Goal: Task Accomplishment & Management: Complete application form

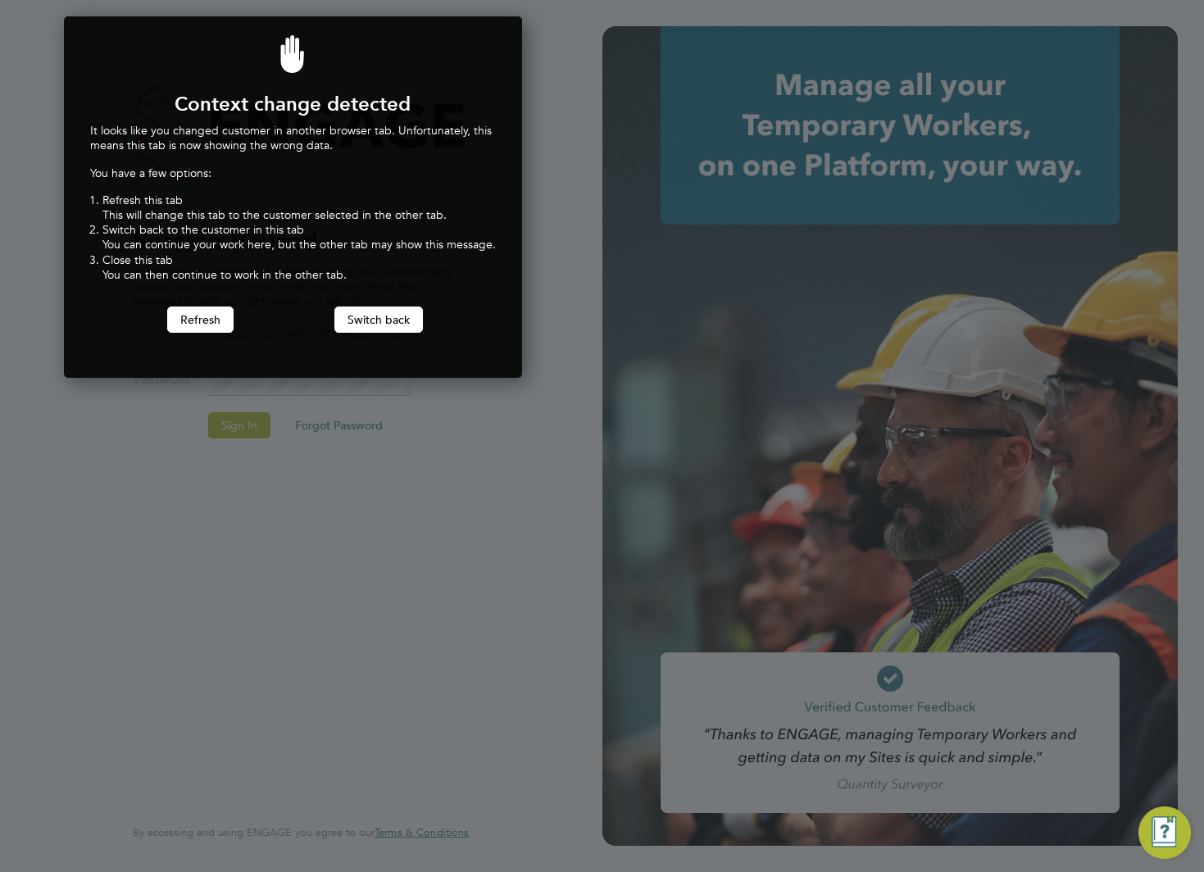
scroll to position [362, 452]
click at [217, 320] on button "Refresh" at bounding box center [200, 319] width 66 height 26
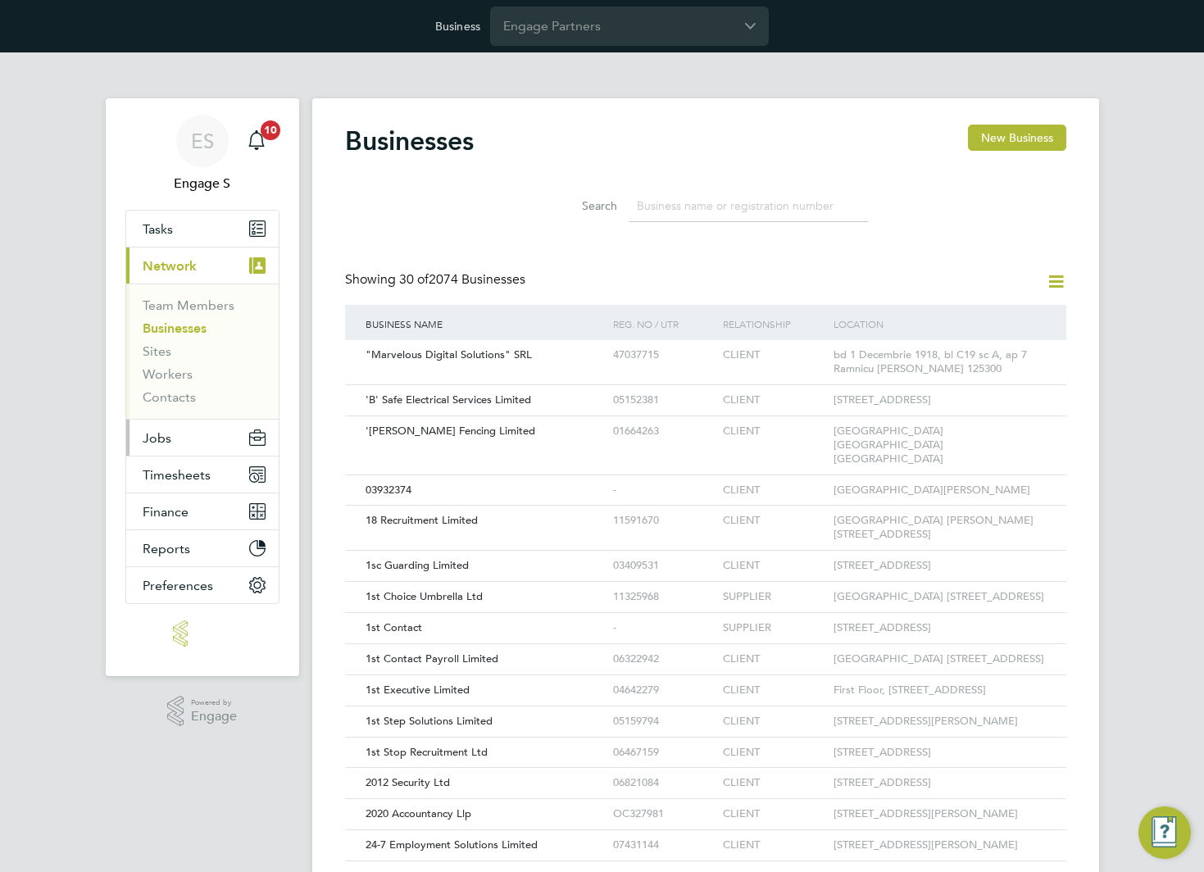
click at [164, 438] on span "Jobs" at bounding box center [157, 438] width 29 height 16
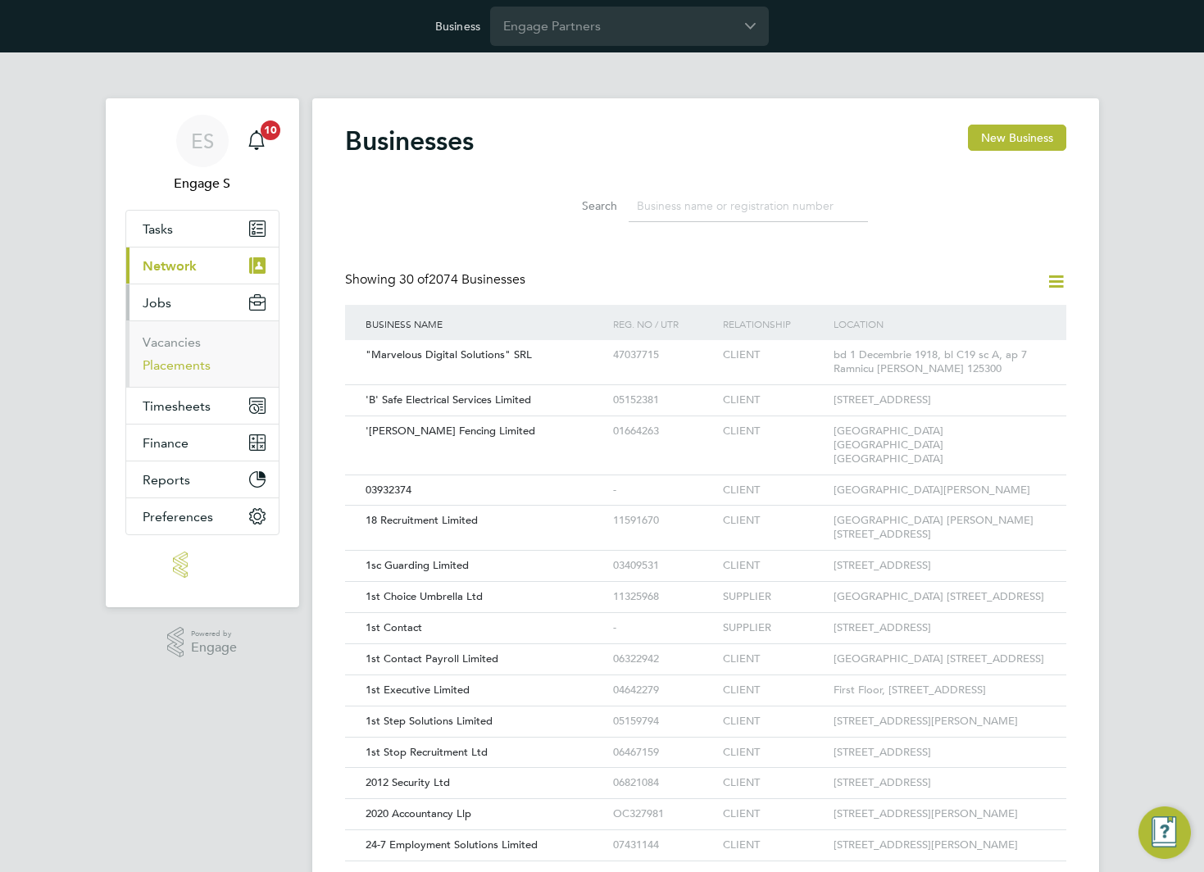
click at [208, 368] on link "Placements" at bounding box center [177, 365] width 68 height 16
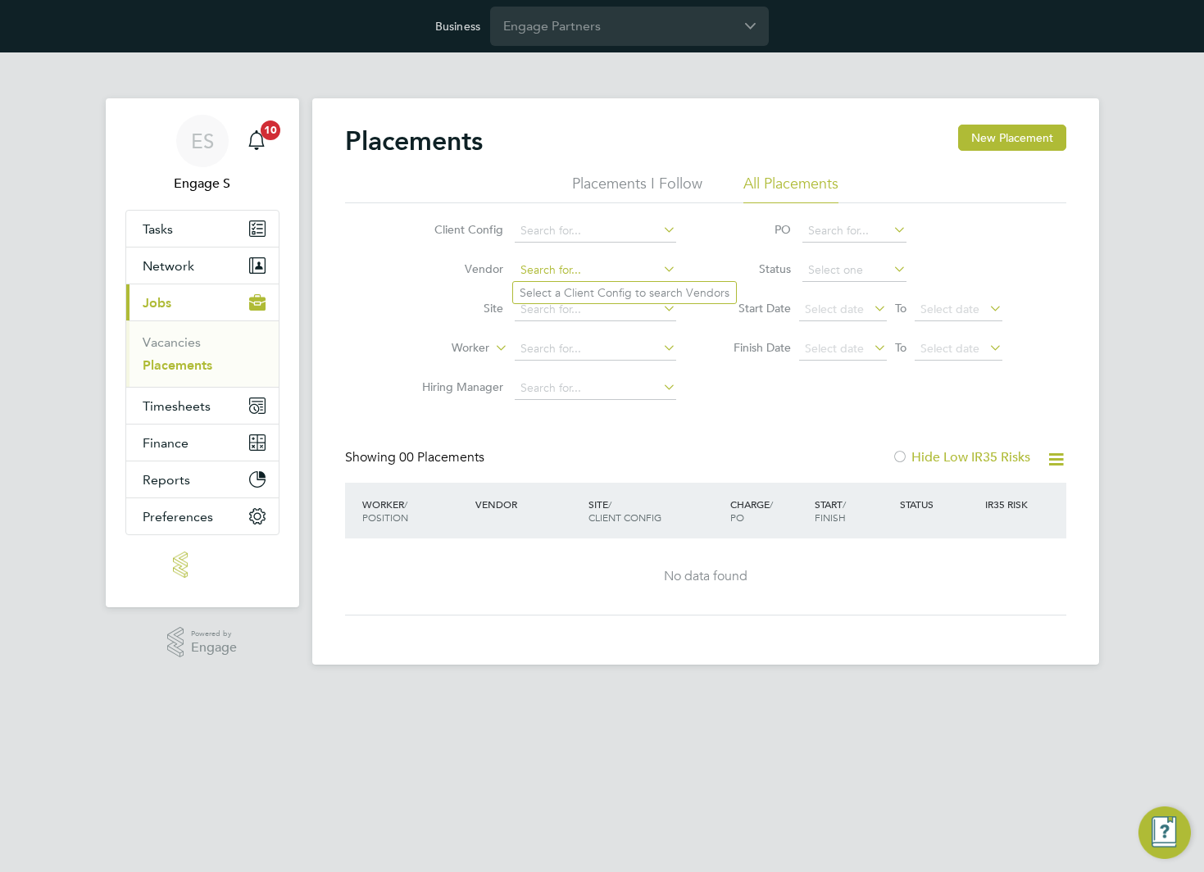
click at [626, 269] on input at bounding box center [595, 270] width 161 height 23
click at [648, 231] on input at bounding box center [595, 231] width 161 height 23
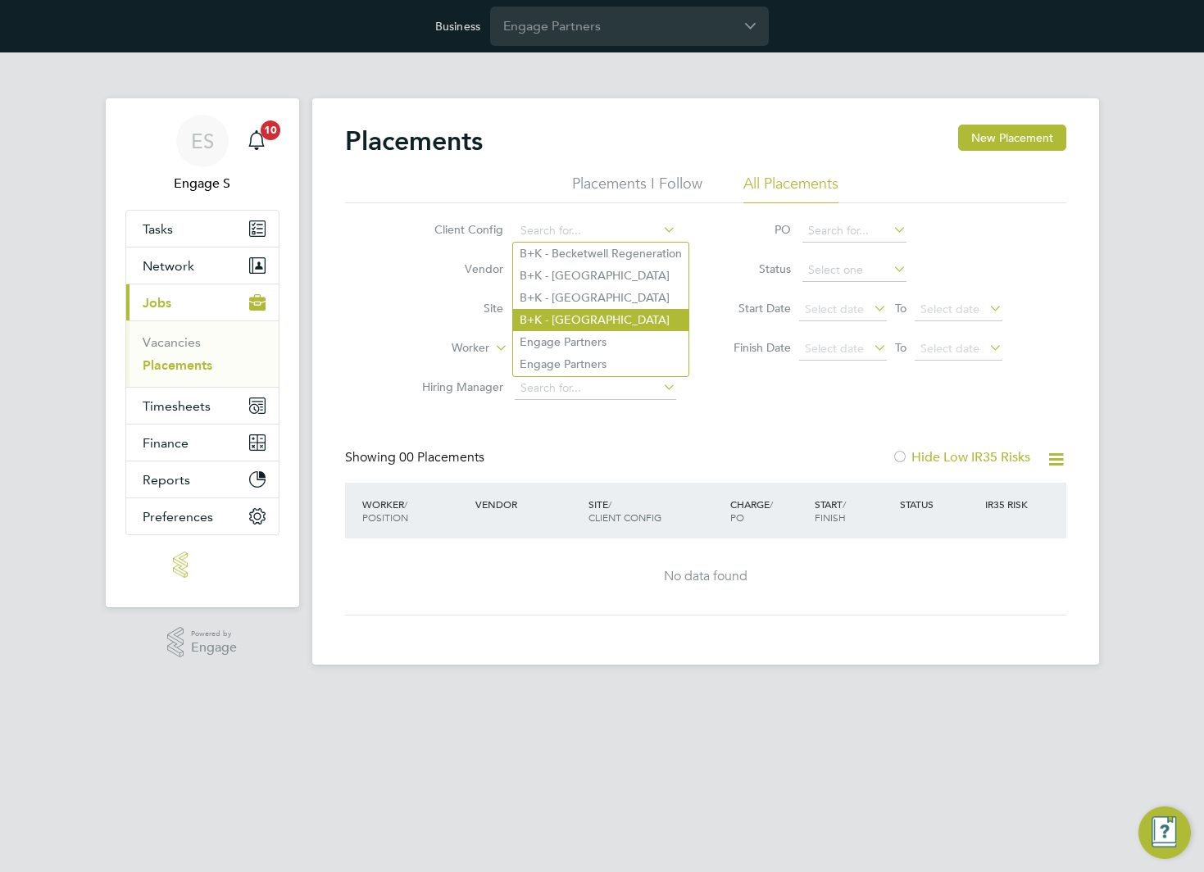
click at [626, 309] on li "B+K - West Bar" at bounding box center [600, 320] width 175 height 22
type input "B+K - West Bar"
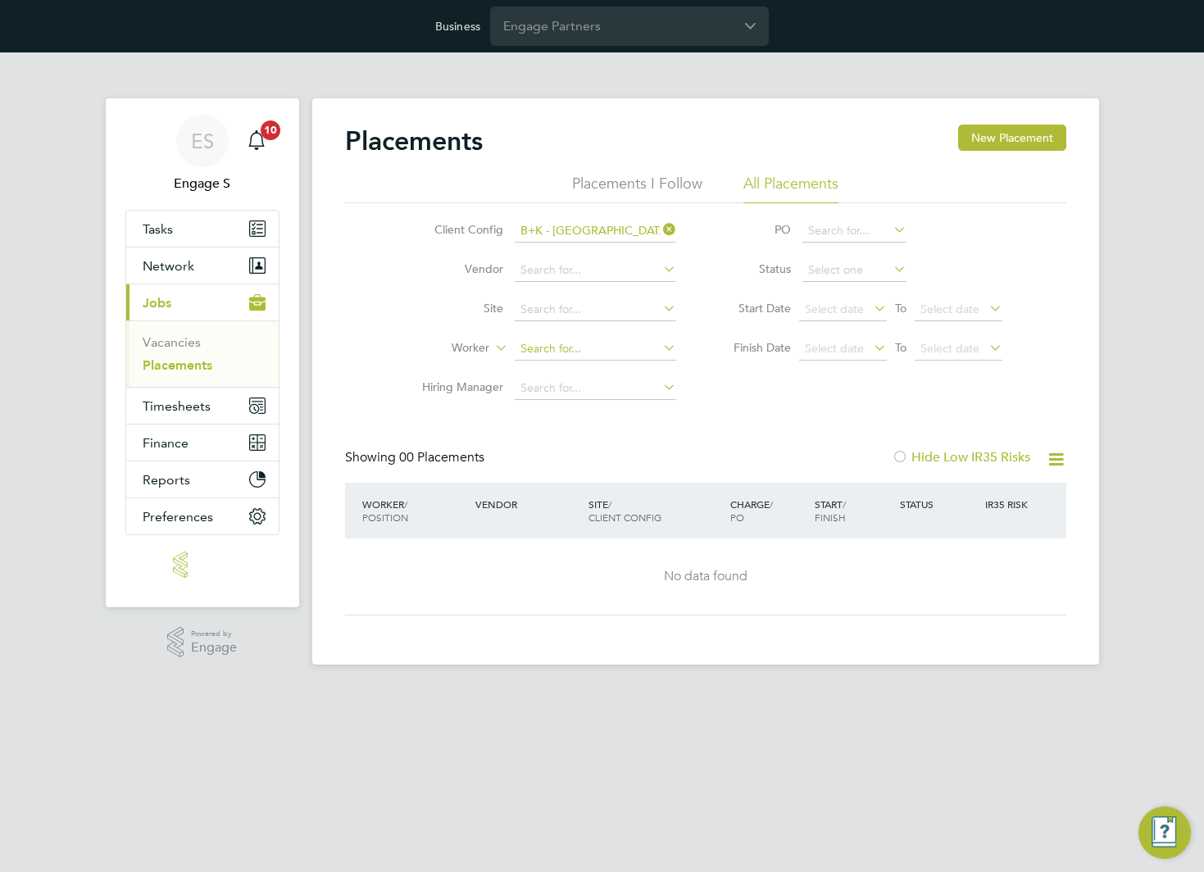
click at [564, 350] on input at bounding box center [595, 349] width 161 height 23
type input "o"
click at [193, 346] on link "Vacancies" at bounding box center [172, 342] width 58 height 16
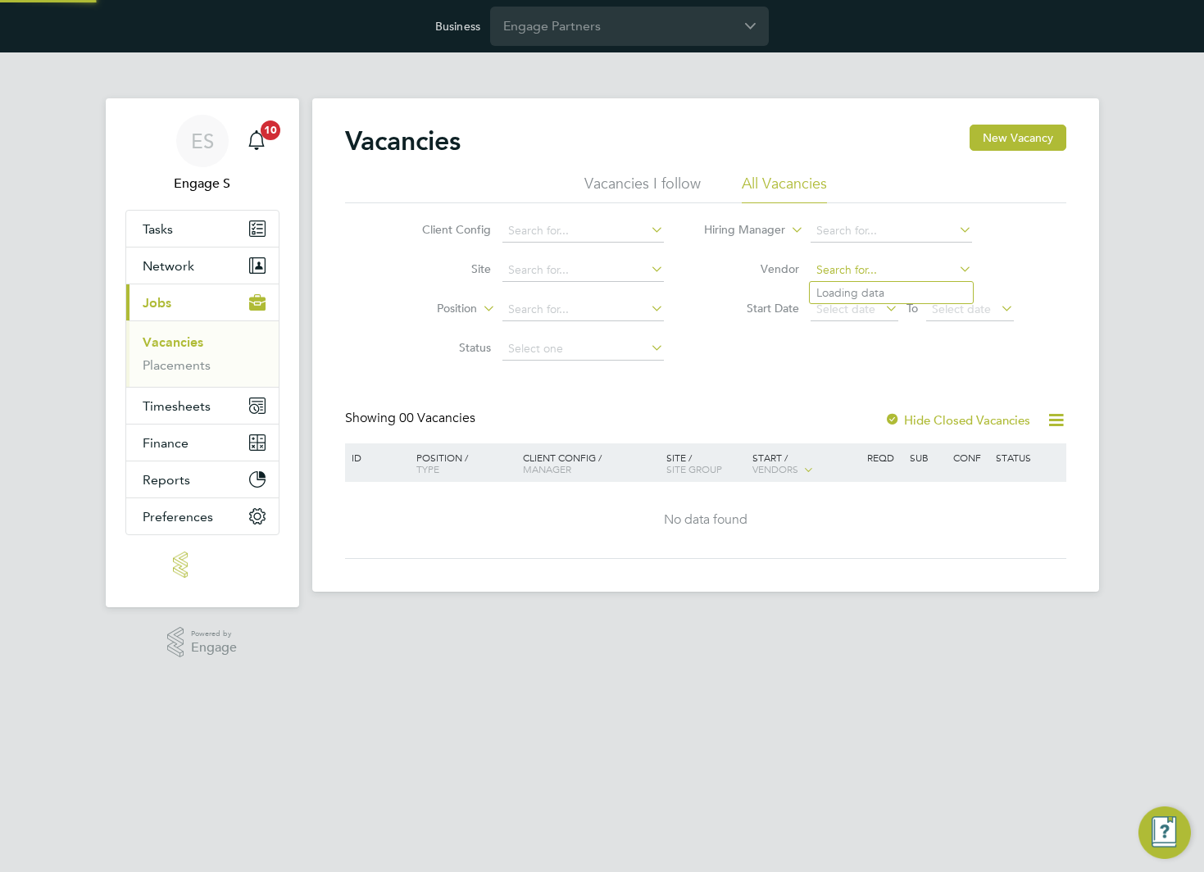
click at [899, 275] on input at bounding box center [890, 270] width 161 height 23
click at [479, 308] on icon at bounding box center [479, 304] width 0 height 15
click at [787, 226] on icon at bounding box center [787, 225] width 0 height 15
click at [707, 393] on div "Vacancies New Vacancy Vacancies I follow All Vacancies Client Config Site Posit…" at bounding box center [705, 342] width 721 height 434
click at [186, 406] on span "Timesheets" at bounding box center [177, 406] width 68 height 16
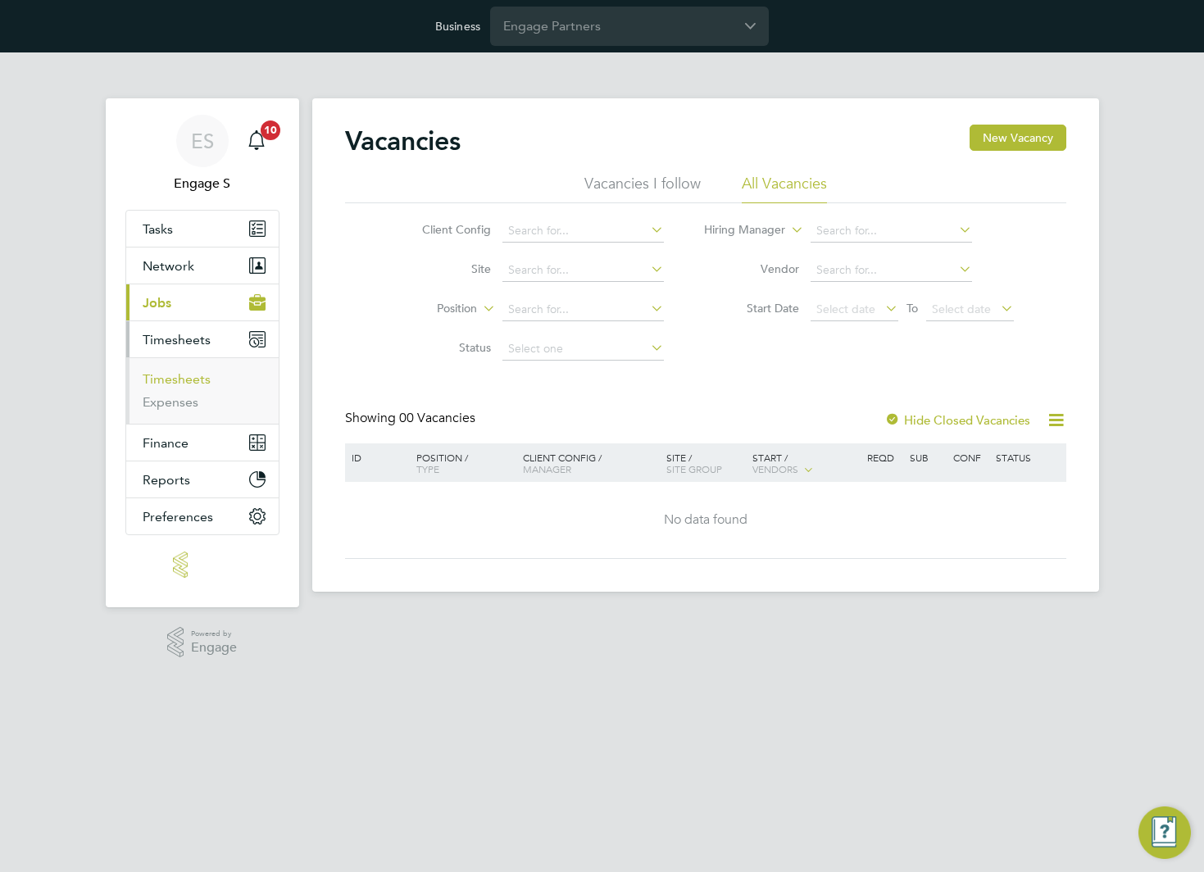
click at [180, 380] on link "Timesheets" at bounding box center [177, 379] width 68 height 16
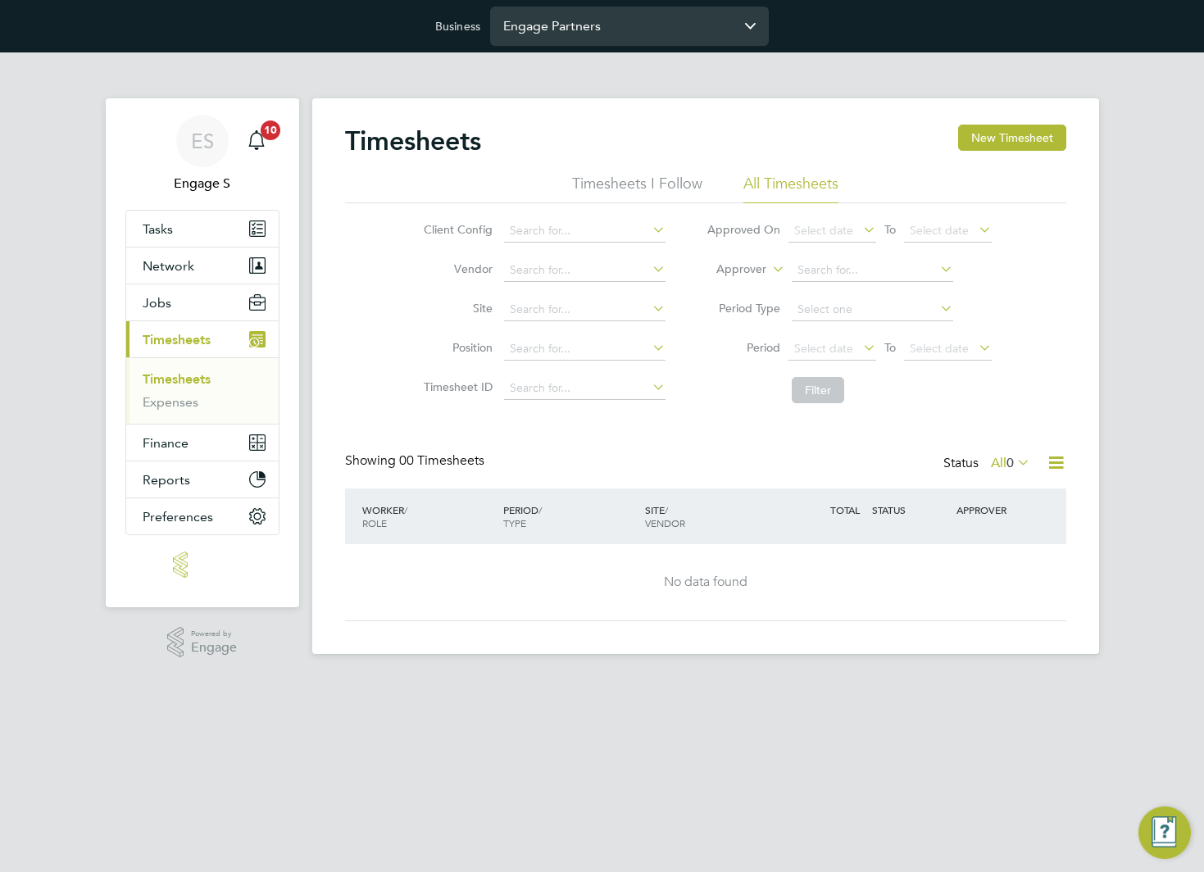
click at [654, 27] on input "Engage Partners" at bounding box center [629, 26] width 279 height 39
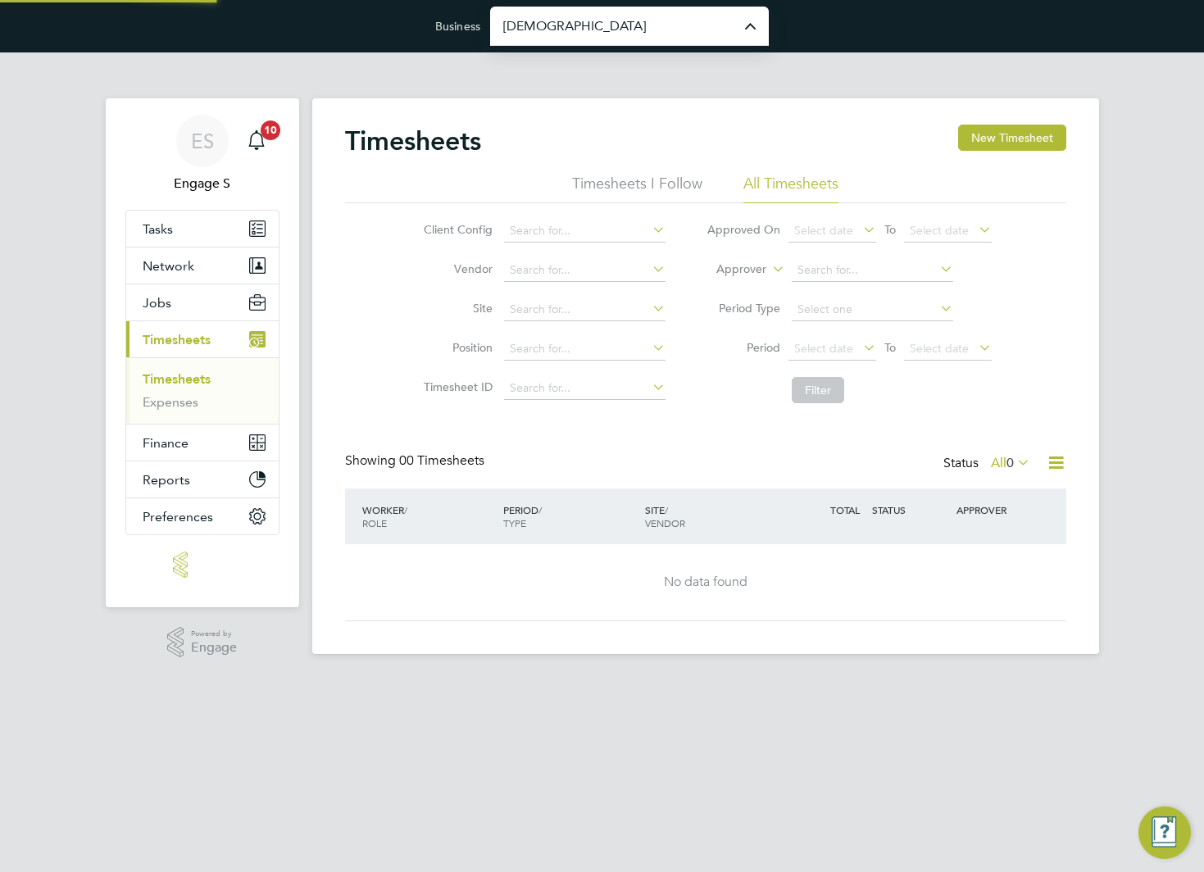
type input "Pretium Resourcing Ltd"
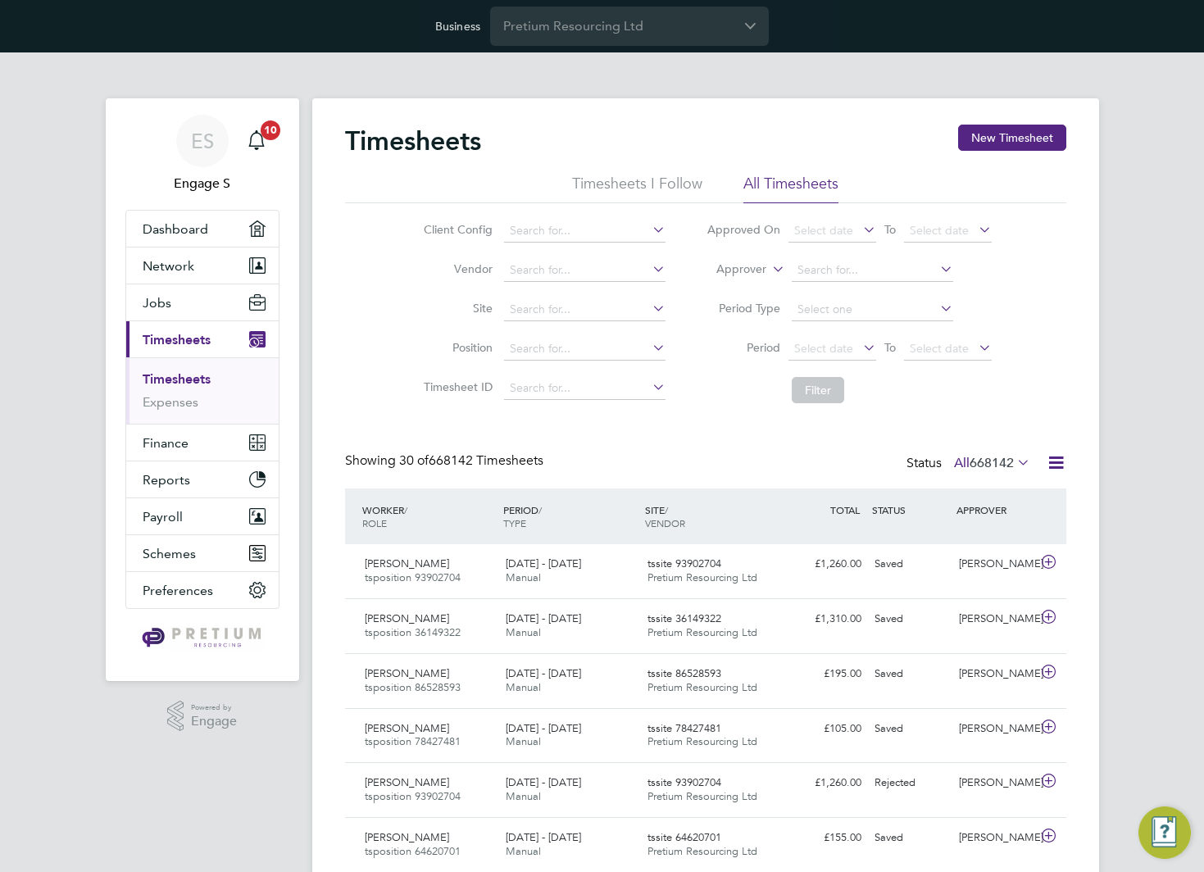
click at [768, 270] on icon at bounding box center [768, 264] width 0 height 15
click at [742, 286] on li "Worker" at bounding box center [726, 288] width 81 height 21
click at [909, 271] on input at bounding box center [871, 270] width 161 height 23
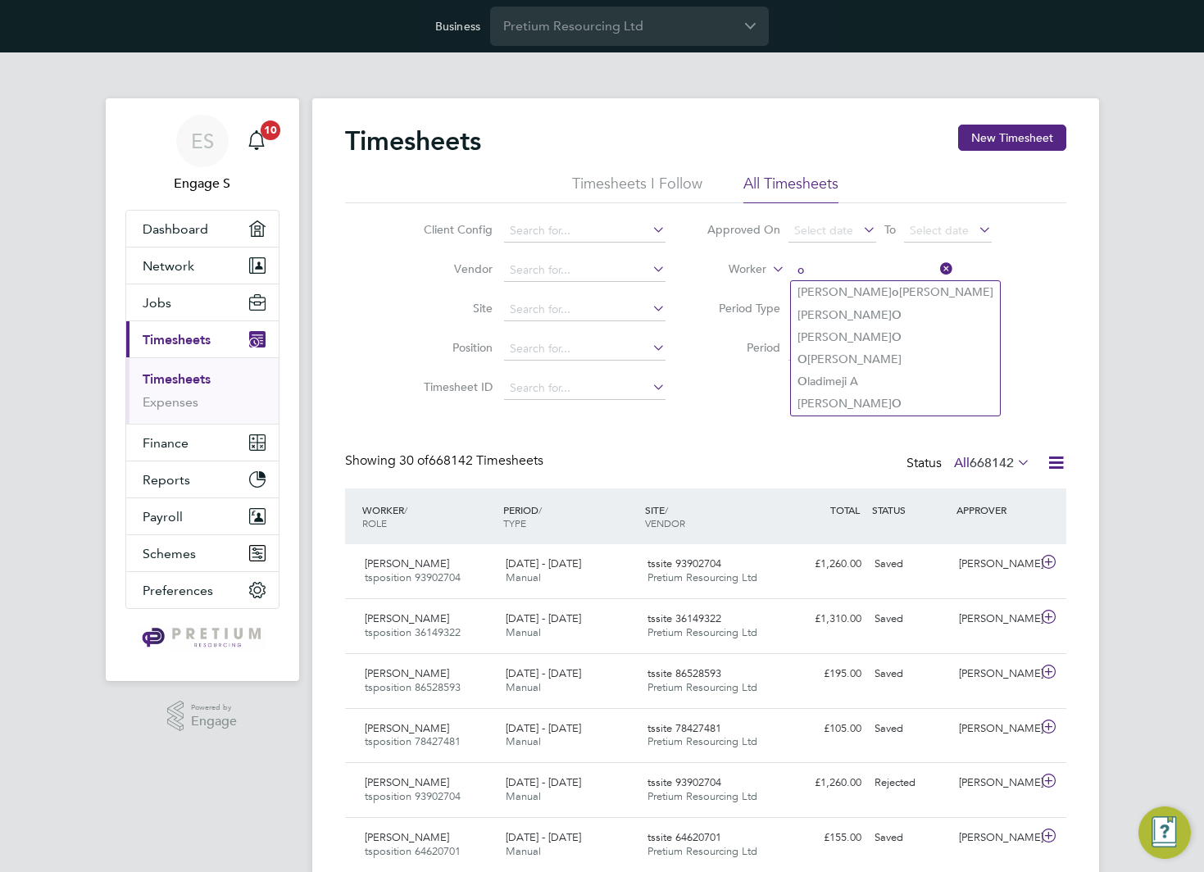
type input "o"
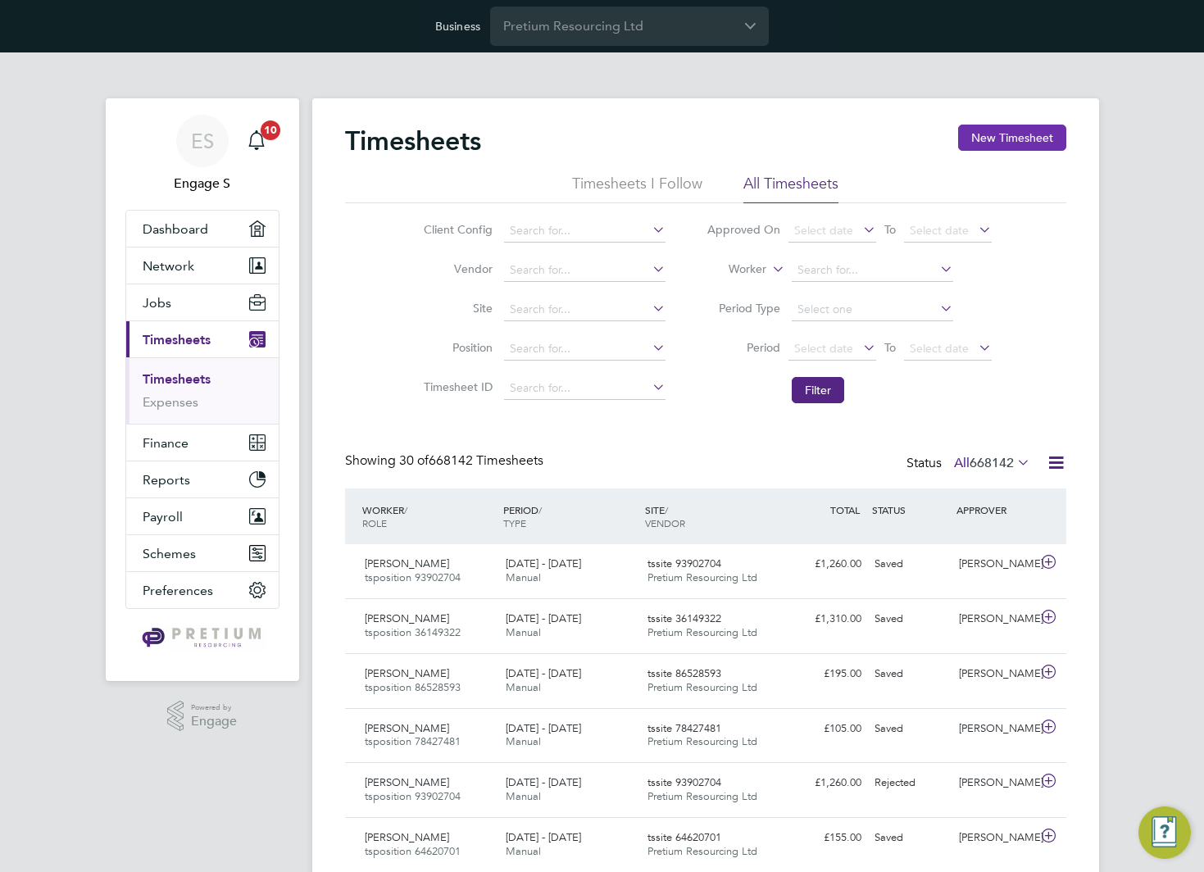
click at [1008, 147] on button "New Timesheet" at bounding box center [1012, 138] width 108 height 26
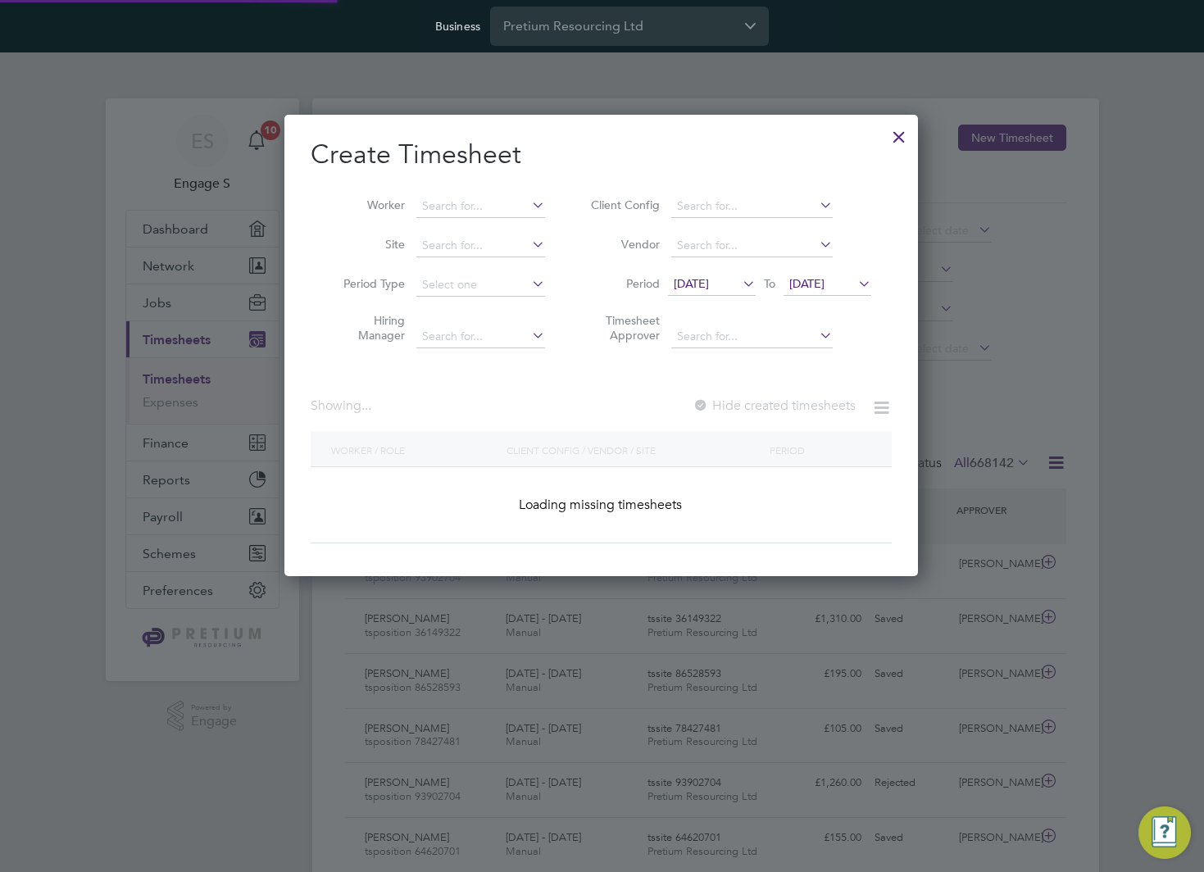
click at [1001, 141] on div at bounding box center [602, 436] width 1204 height 872
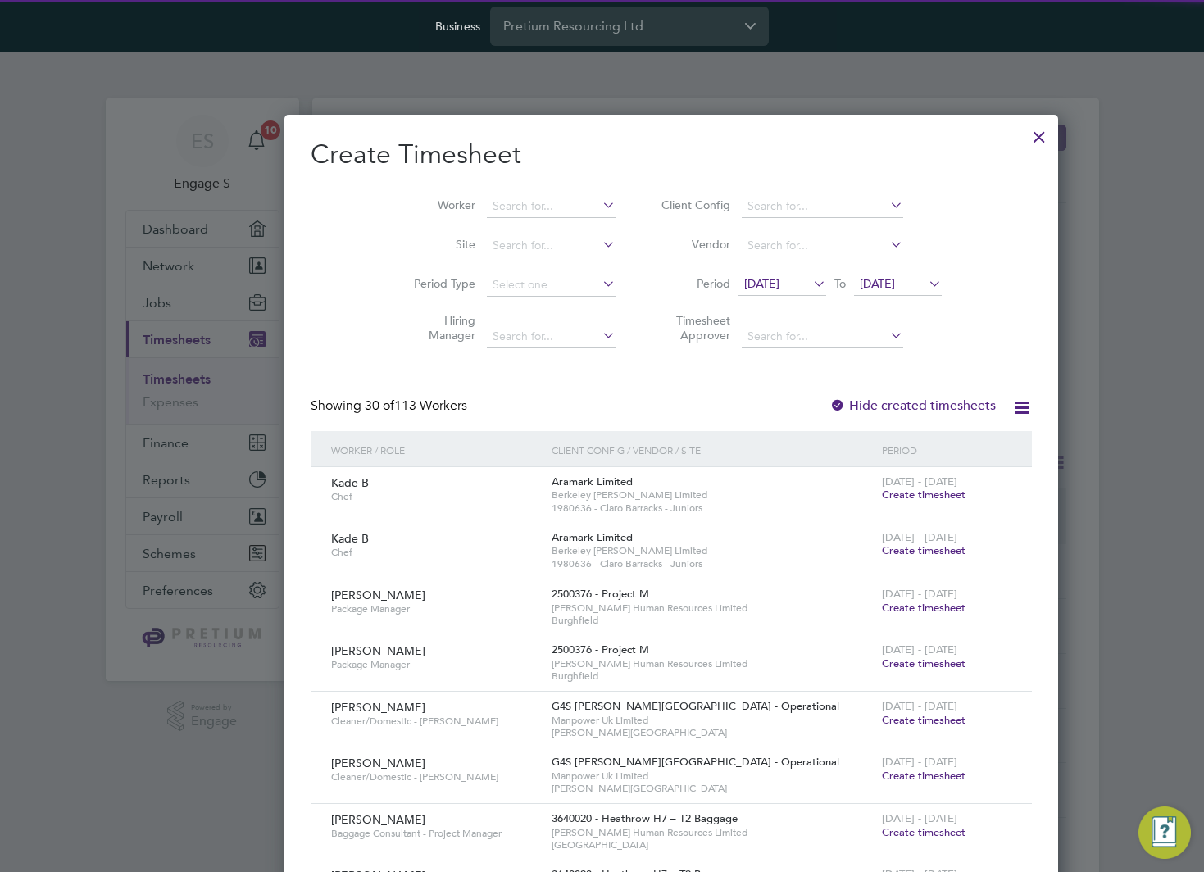
scroll to position [3697, 782]
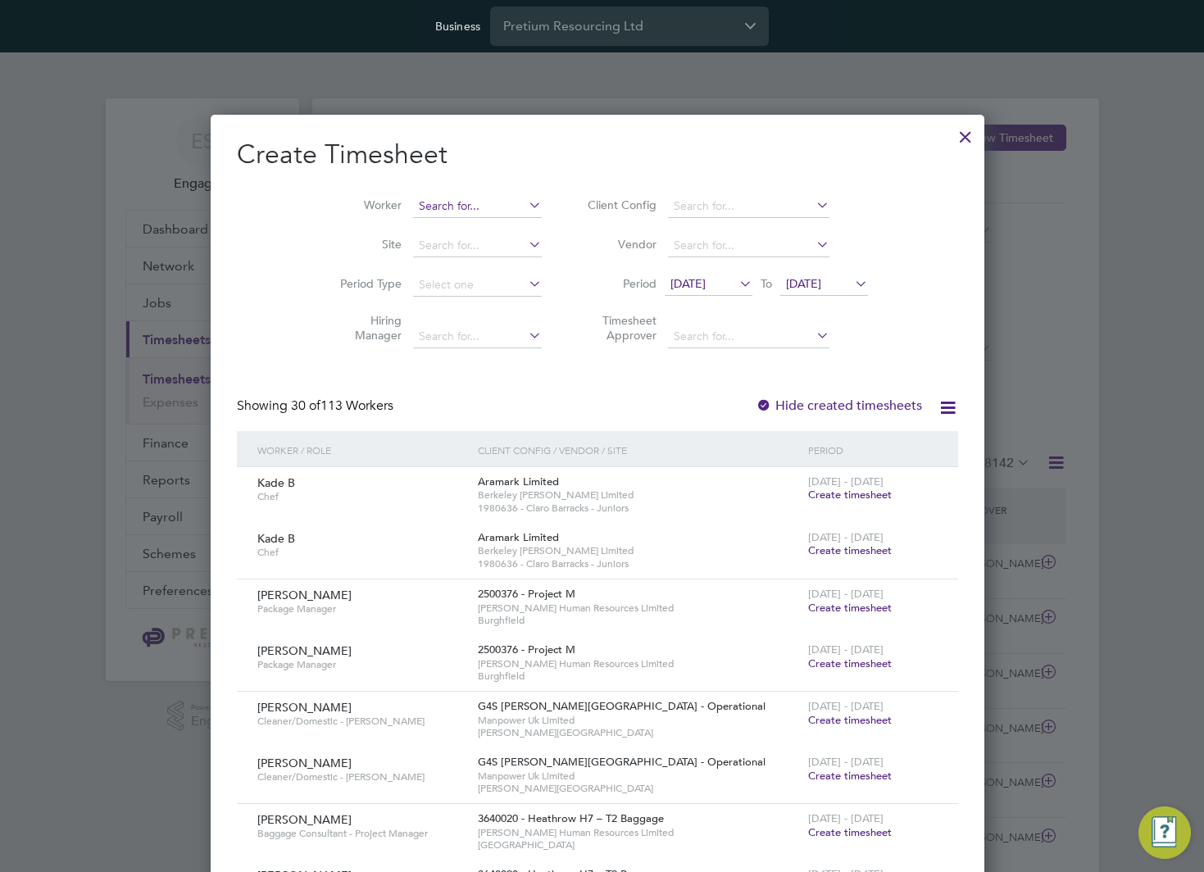
click at [508, 211] on input at bounding box center [477, 206] width 129 height 23
type input "s"
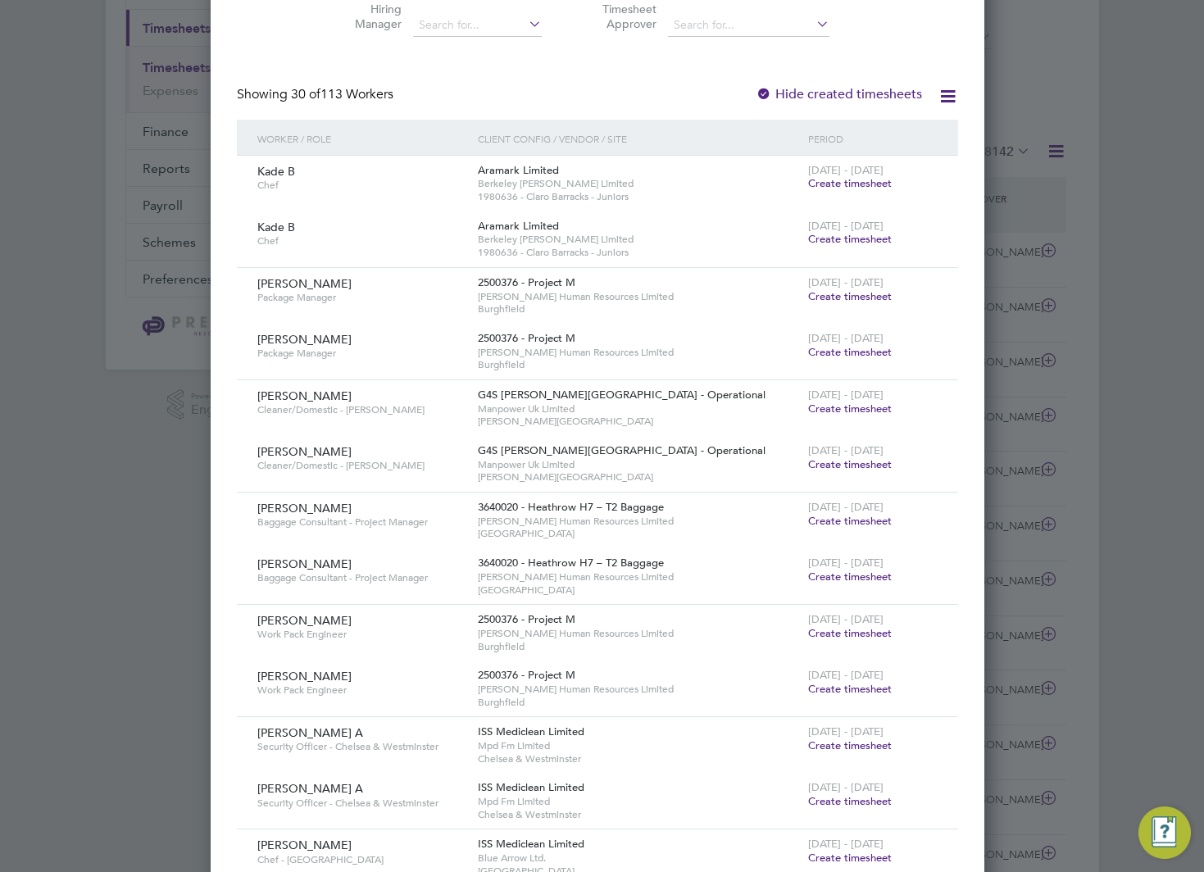
scroll to position [0, 0]
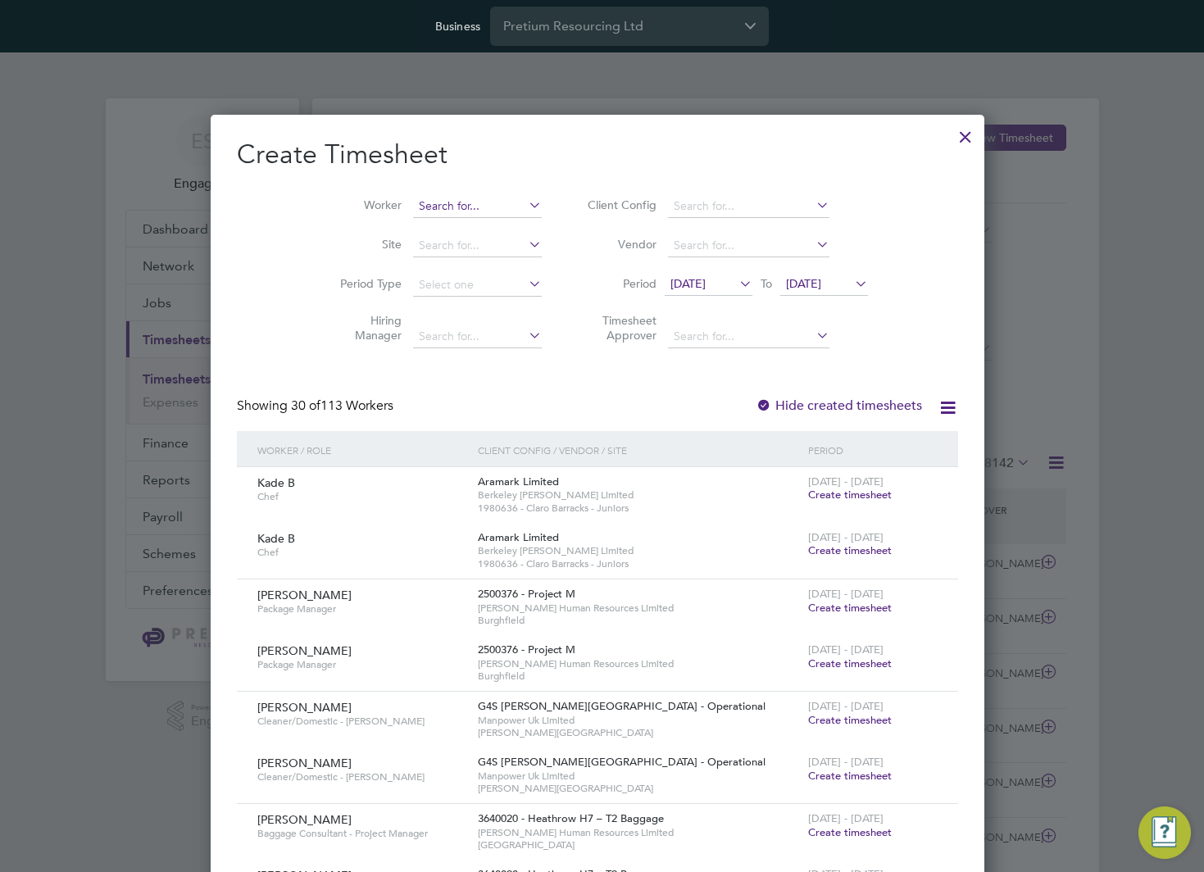
click at [486, 202] on input at bounding box center [477, 206] width 129 height 23
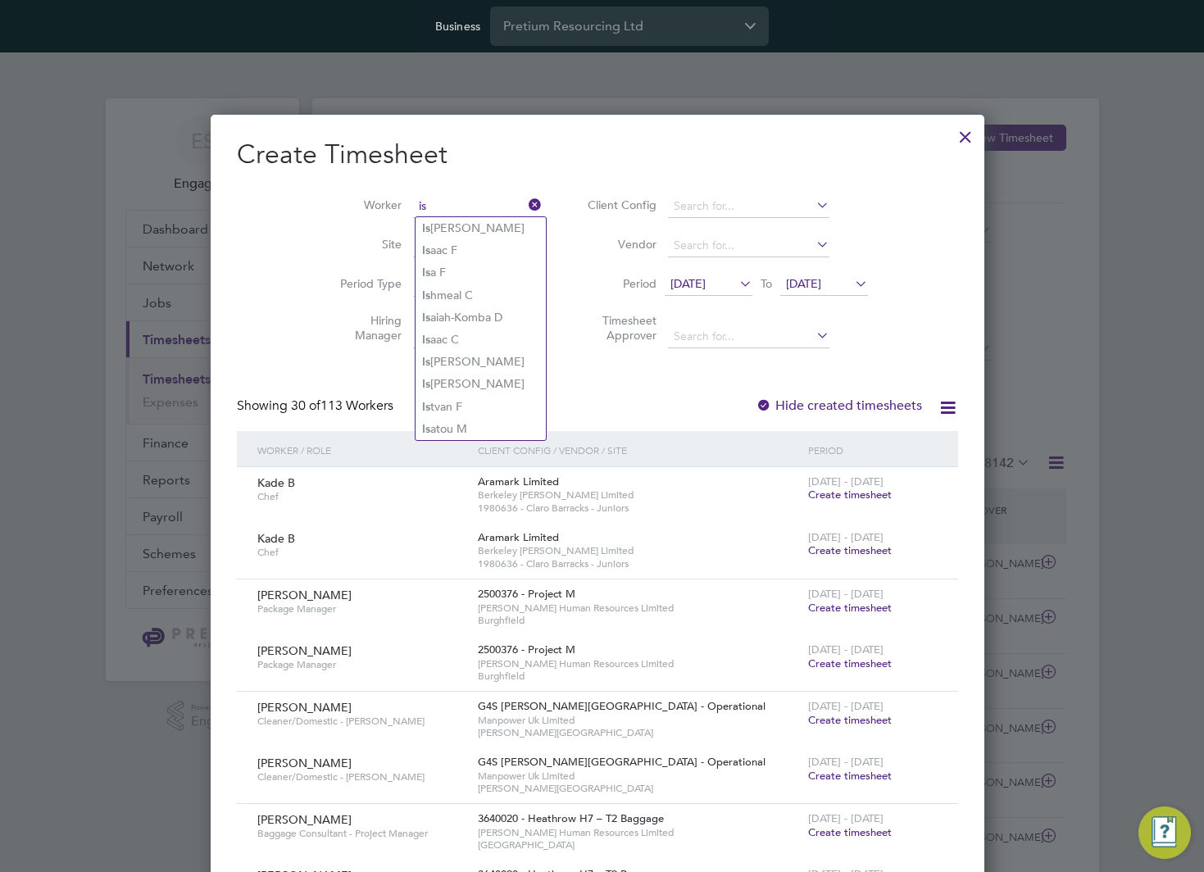
type input "is"
click at [972, 144] on div at bounding box center [964, 132] width 29 height 29
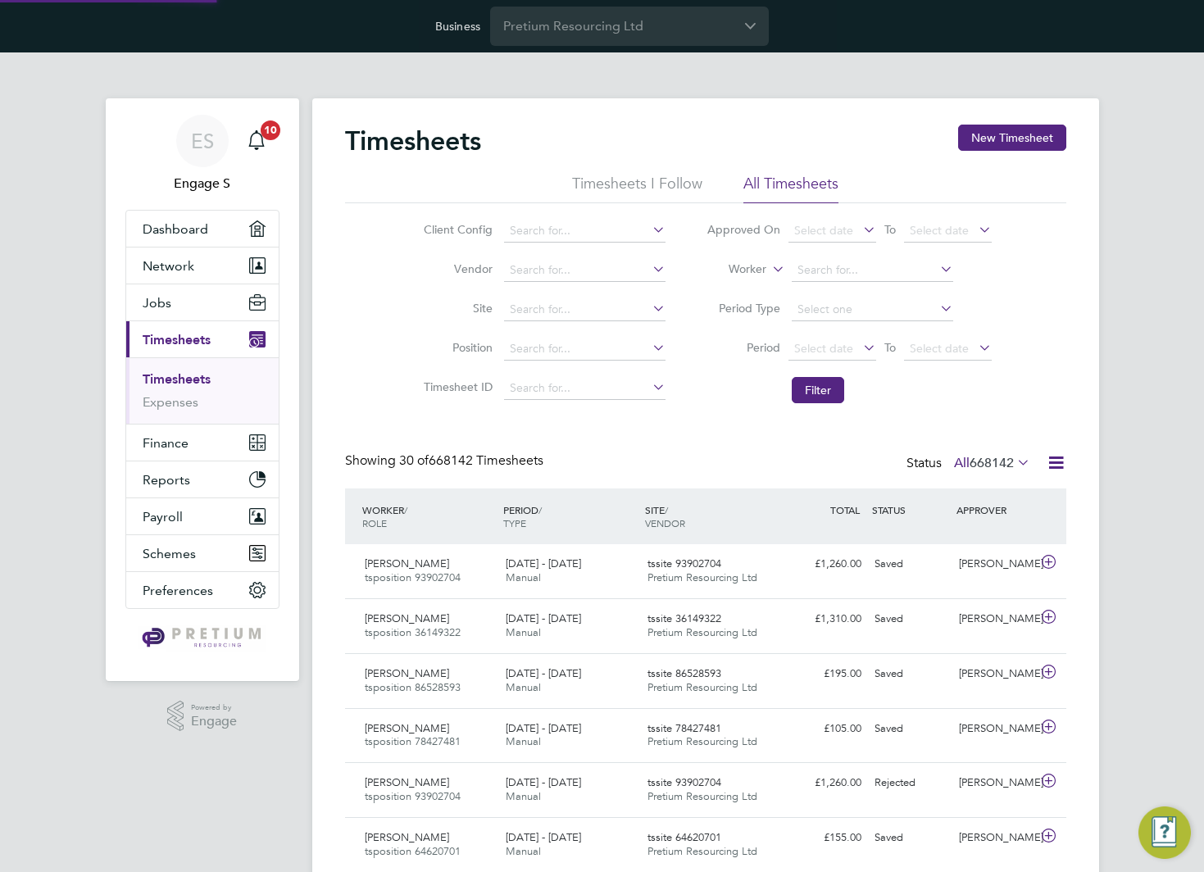
scroll to position [42, 143]
click at [179, 400] on link "Expenses" at bounding box center [171, 402] width 56 height 16
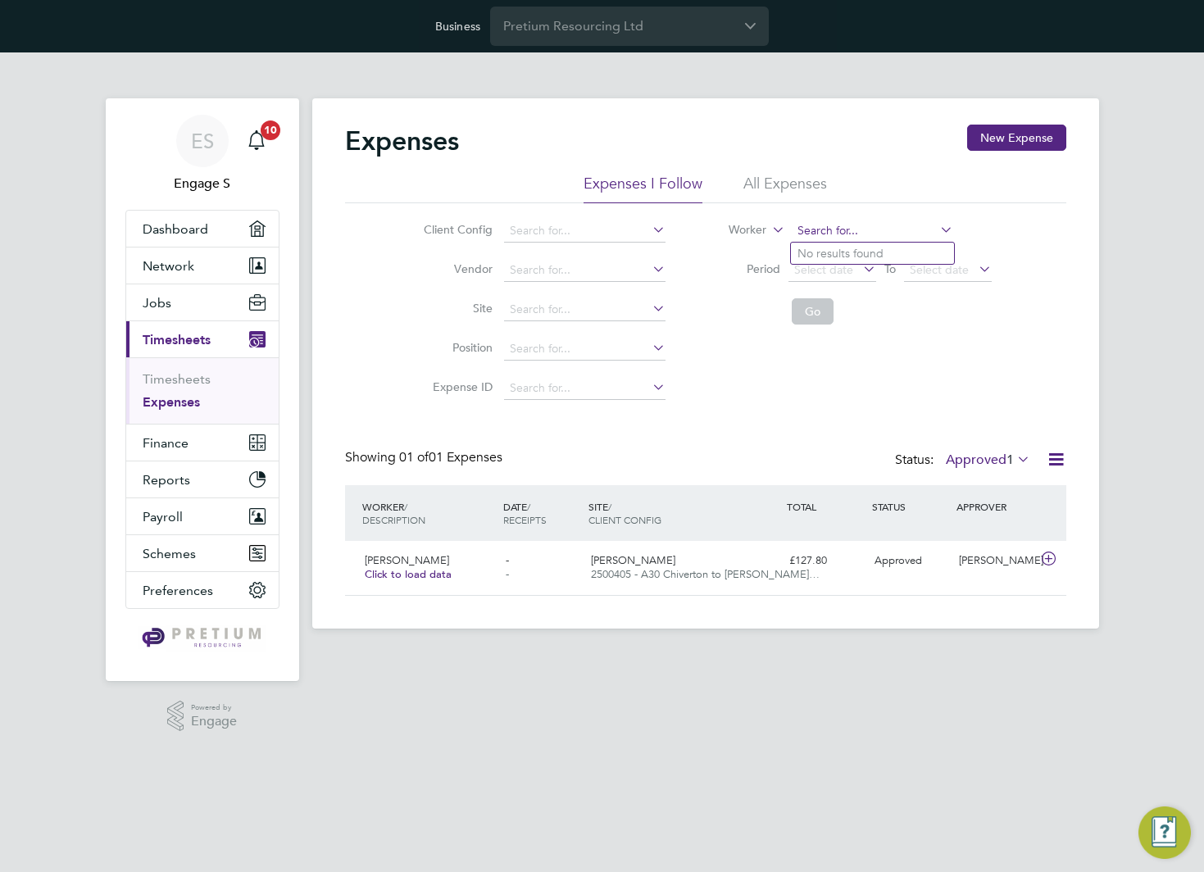
click at [892, 235] on input at bounding box center [871, 231] width 161 height 23
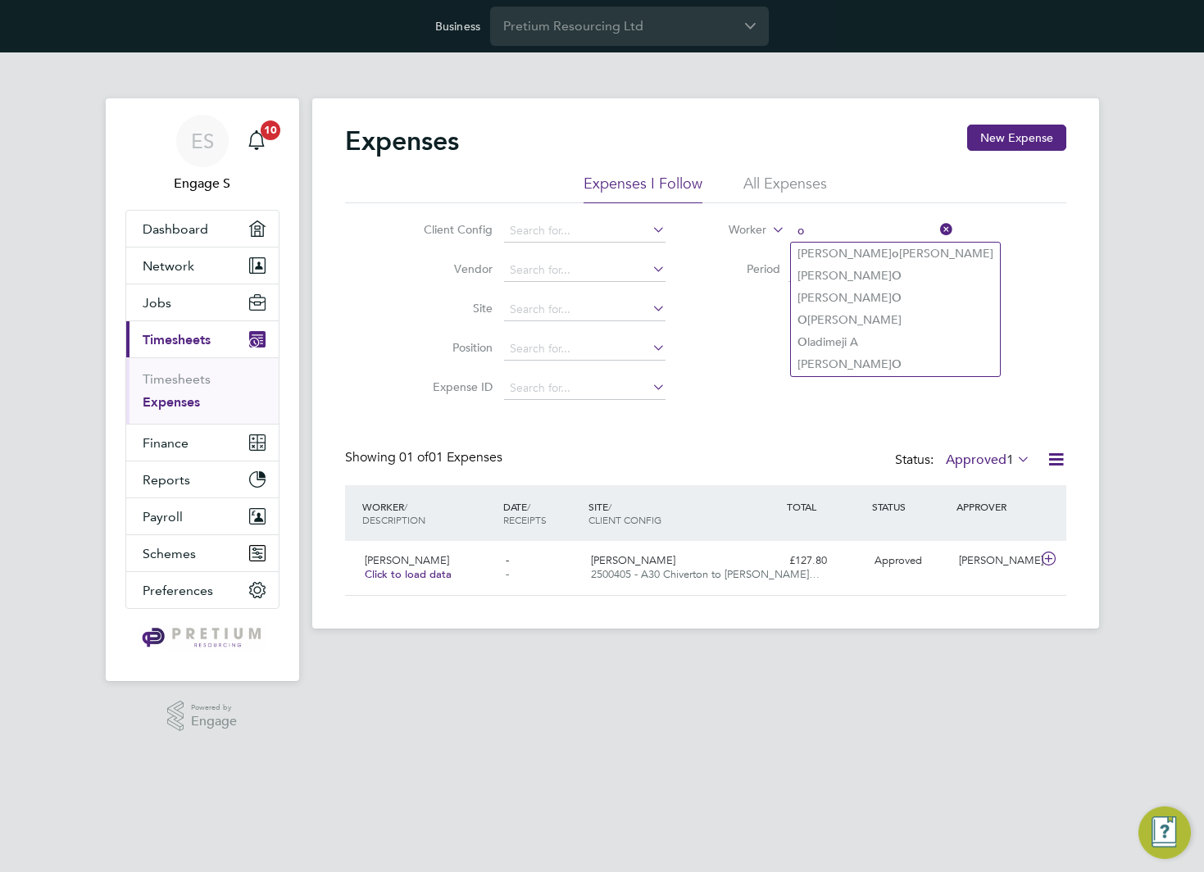
type input "o"
click at [936, 226] on icon at bounding box center [936, 229] width 0 height 23
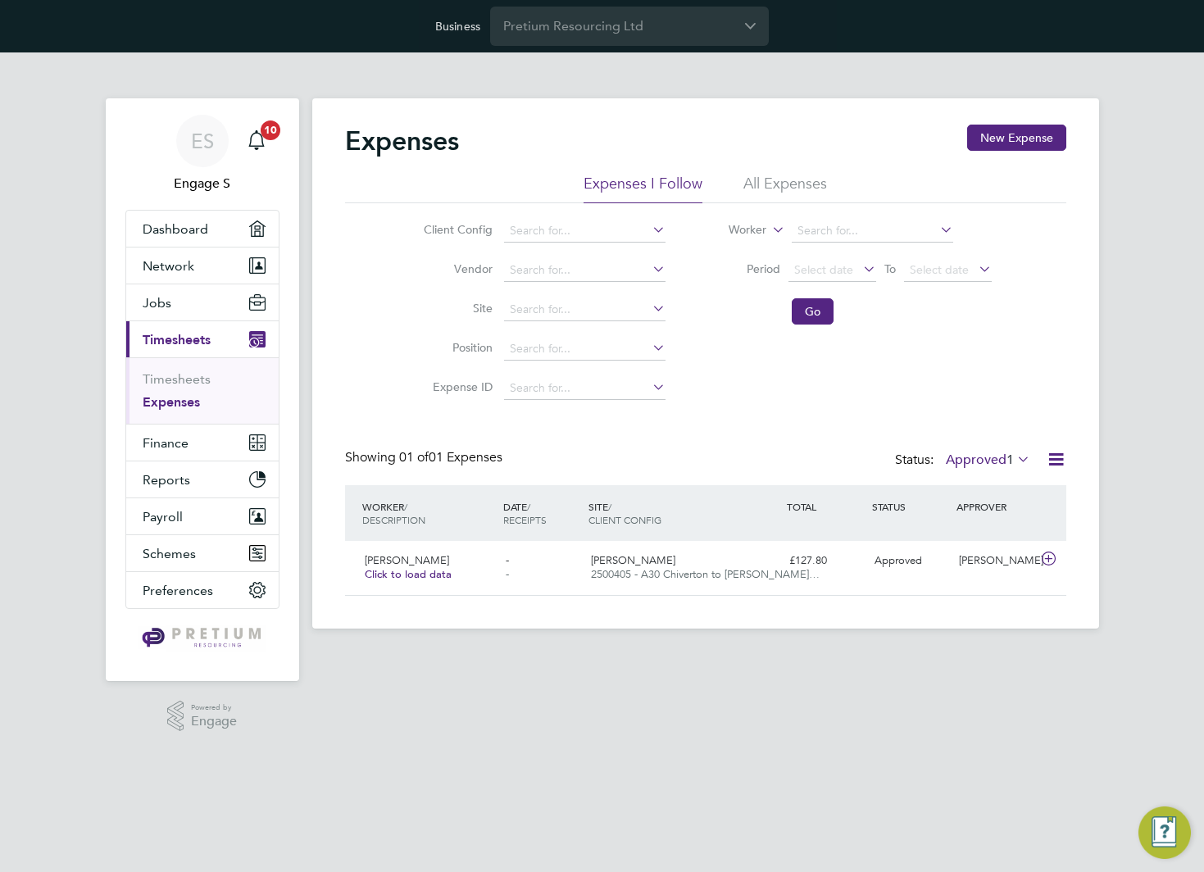
click at [787, 180] on li "All Expenses" at bounding box center [785, 188] width 84 height 29
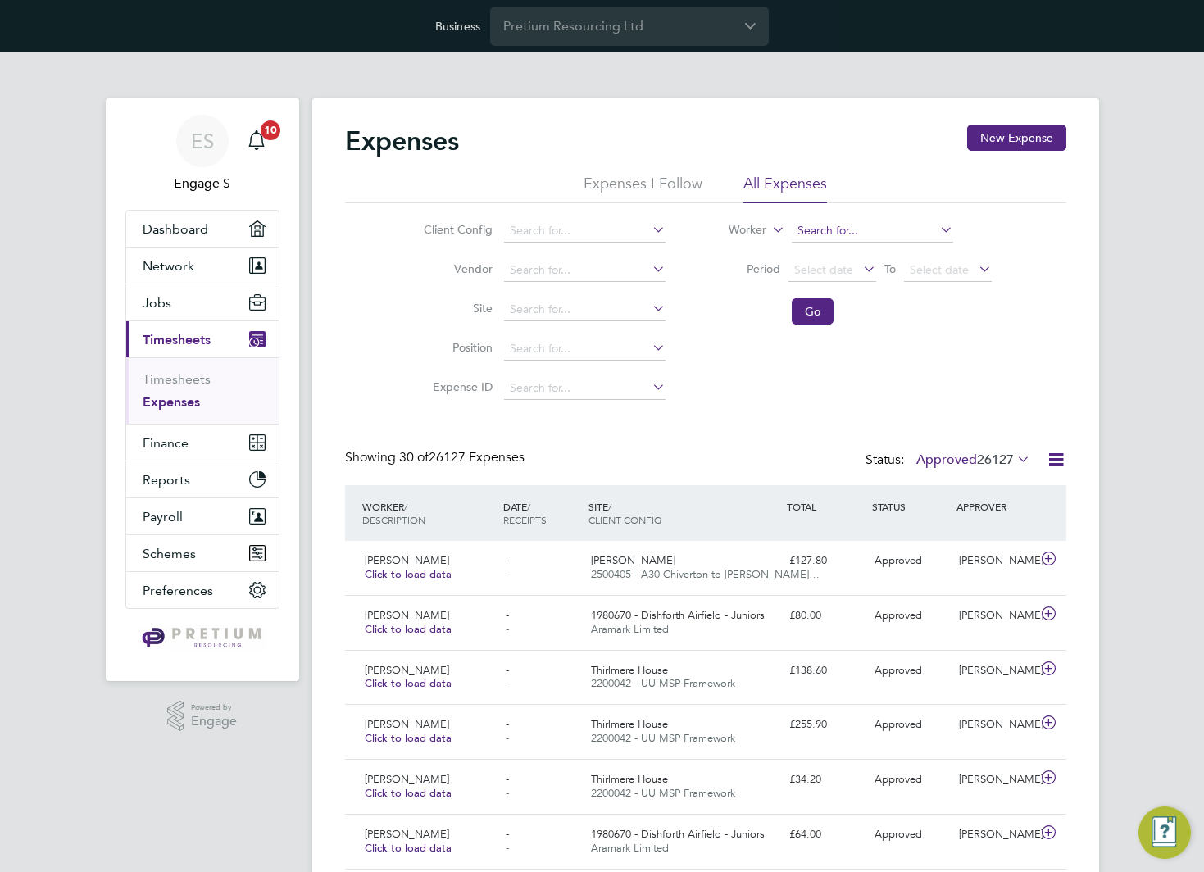
click at [895, 231] on input at bounding box center [871, 231] width 161 height 23
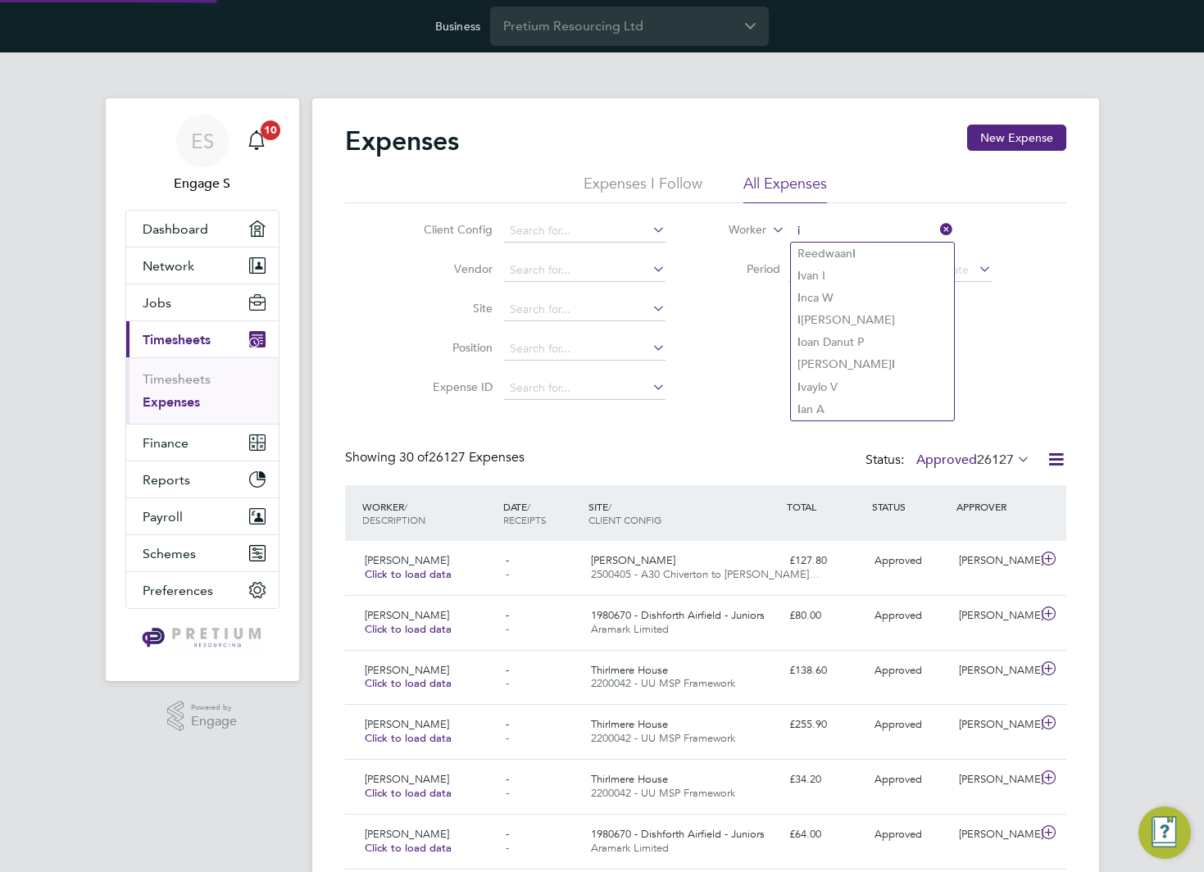
type input "i"
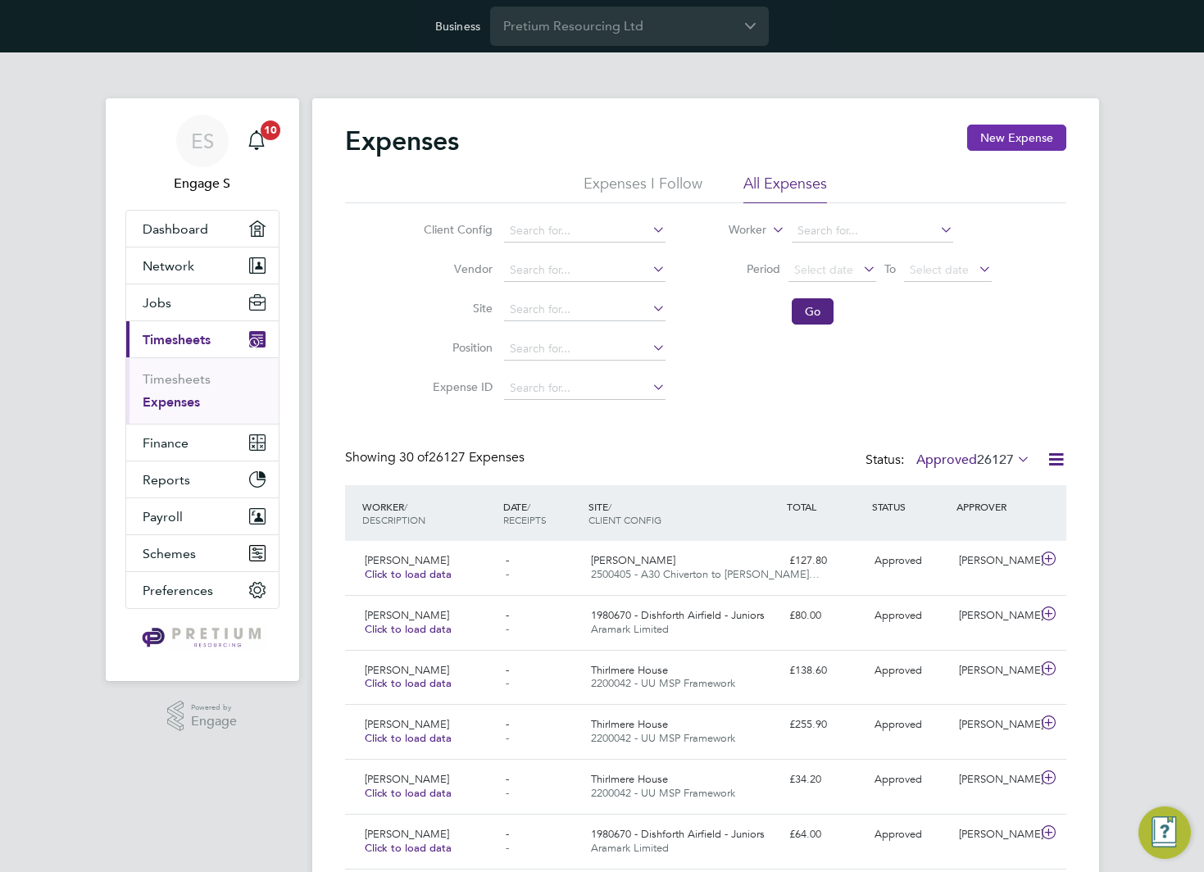
click at [1049, 134] on button "New Expense" at bounding box center [1016, 138] width 99 height 26
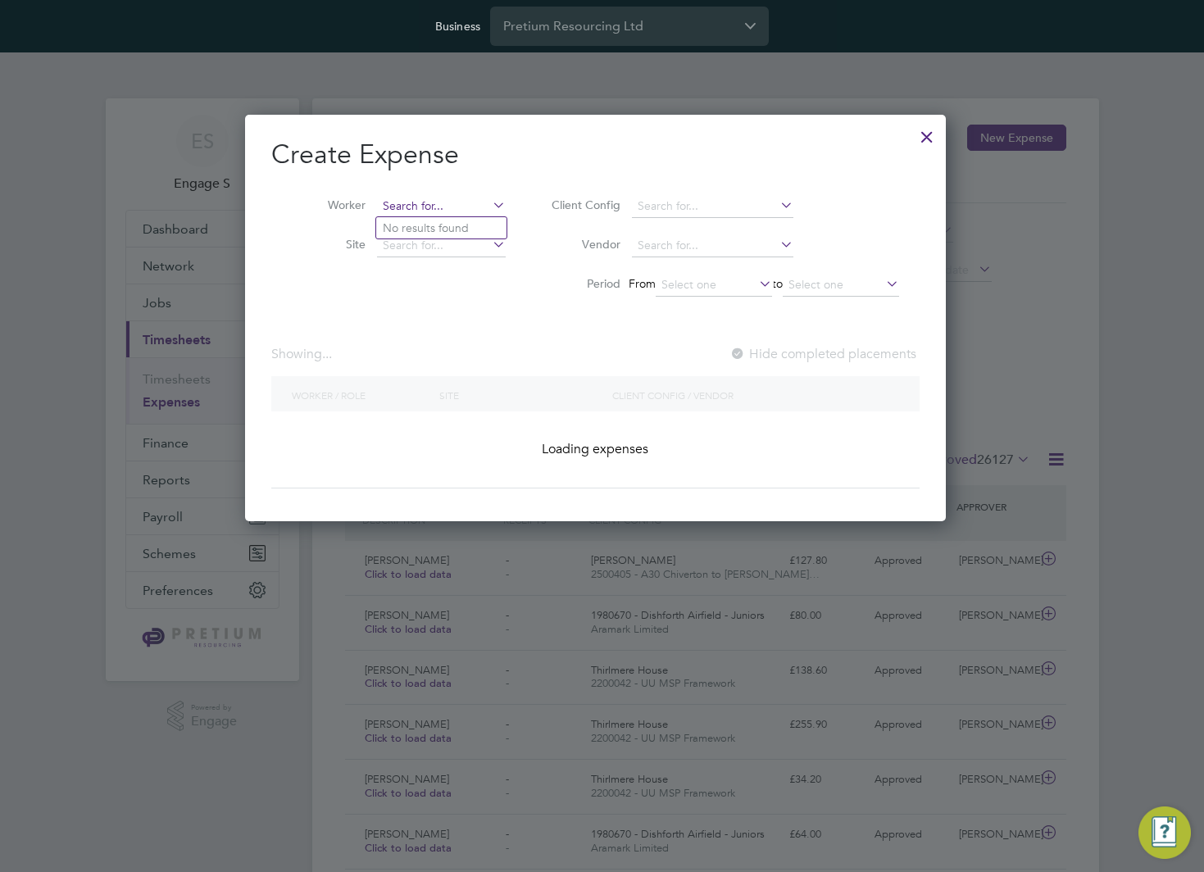
click at [450, 206] on input at bounding box center [441, 206] width 129 height 23
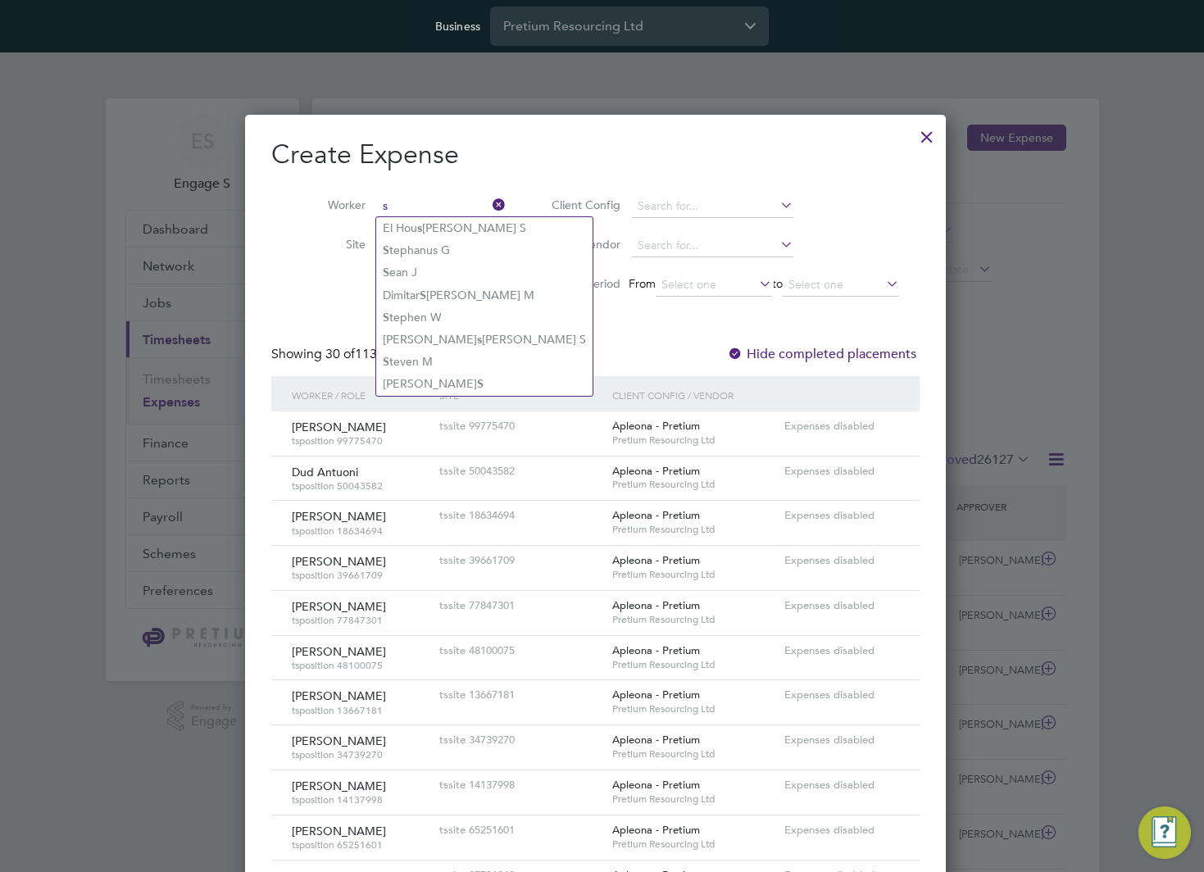
type input "s"
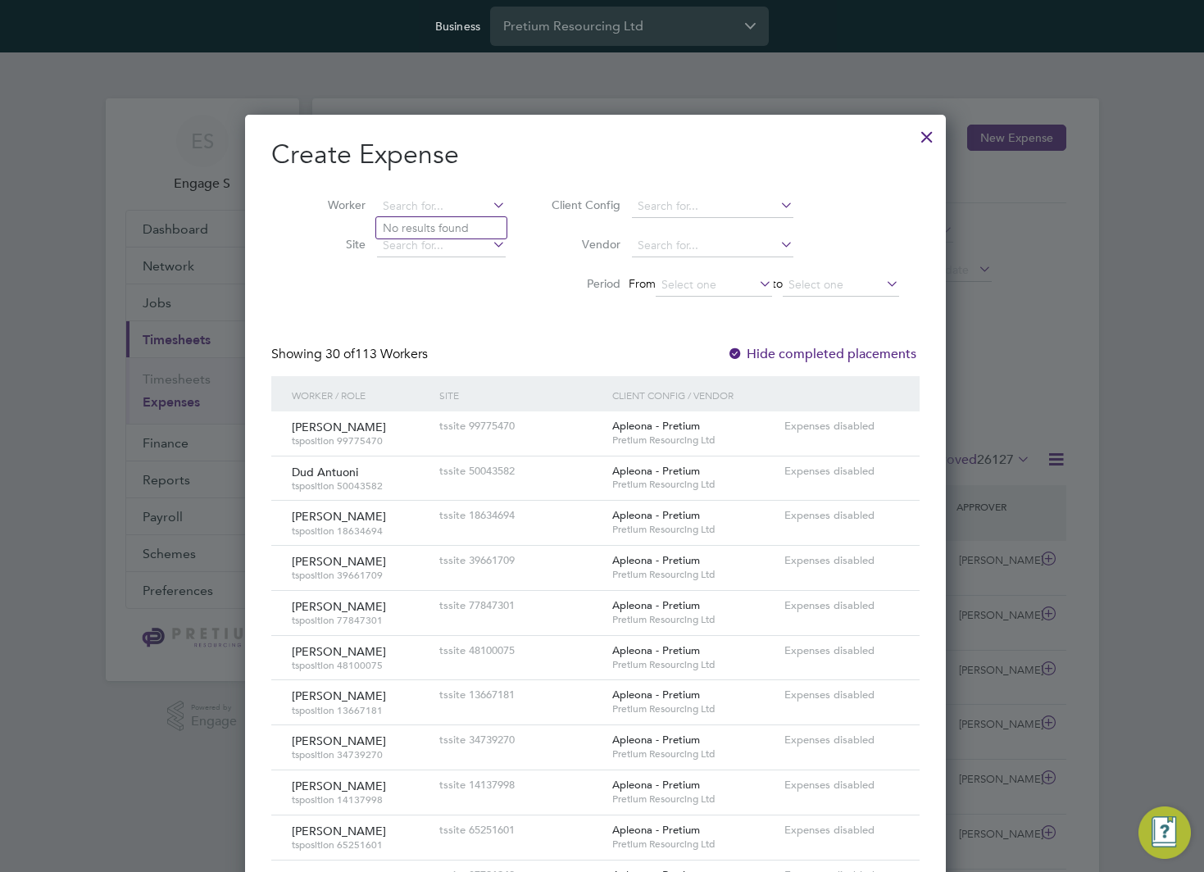
click at [154, 293] on div at bounding box center [602, 436] width 1204 height 872
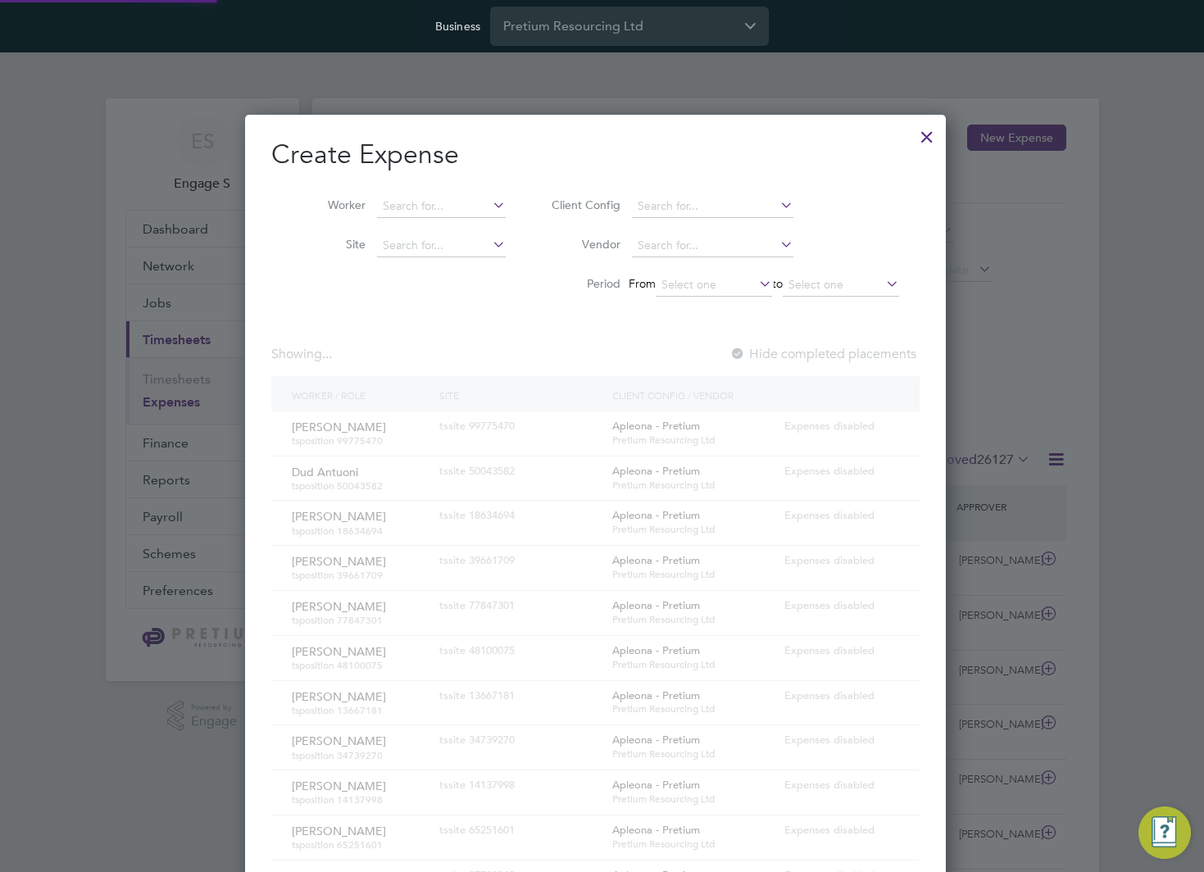
click at [941, 139] on div at bounding box center [926, 132] width 29 height 29
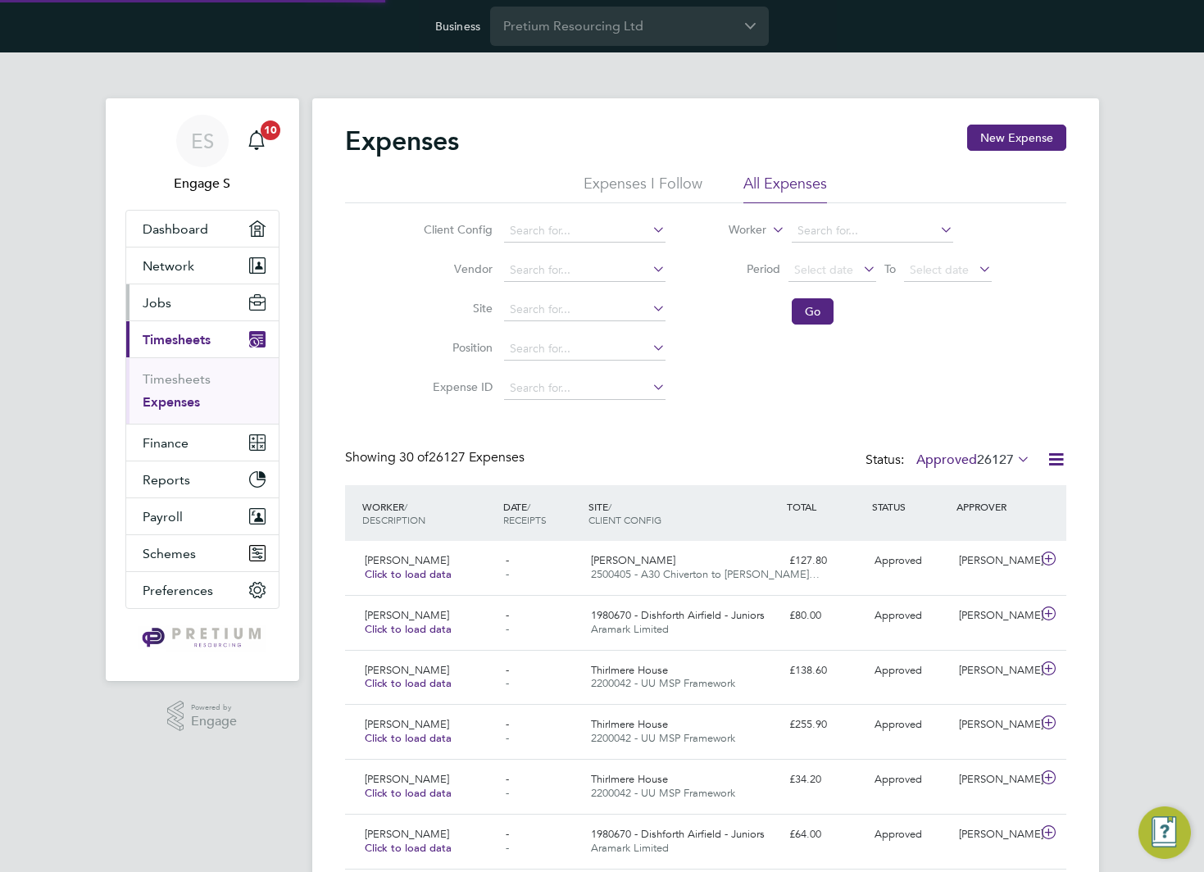
click at [161, 306] on span "Jobs" at bounding box center [157, 303] width 29 height 16
click at [168, 295] on span "Jobs" at bounding box center [157, 303] width 29 height 16
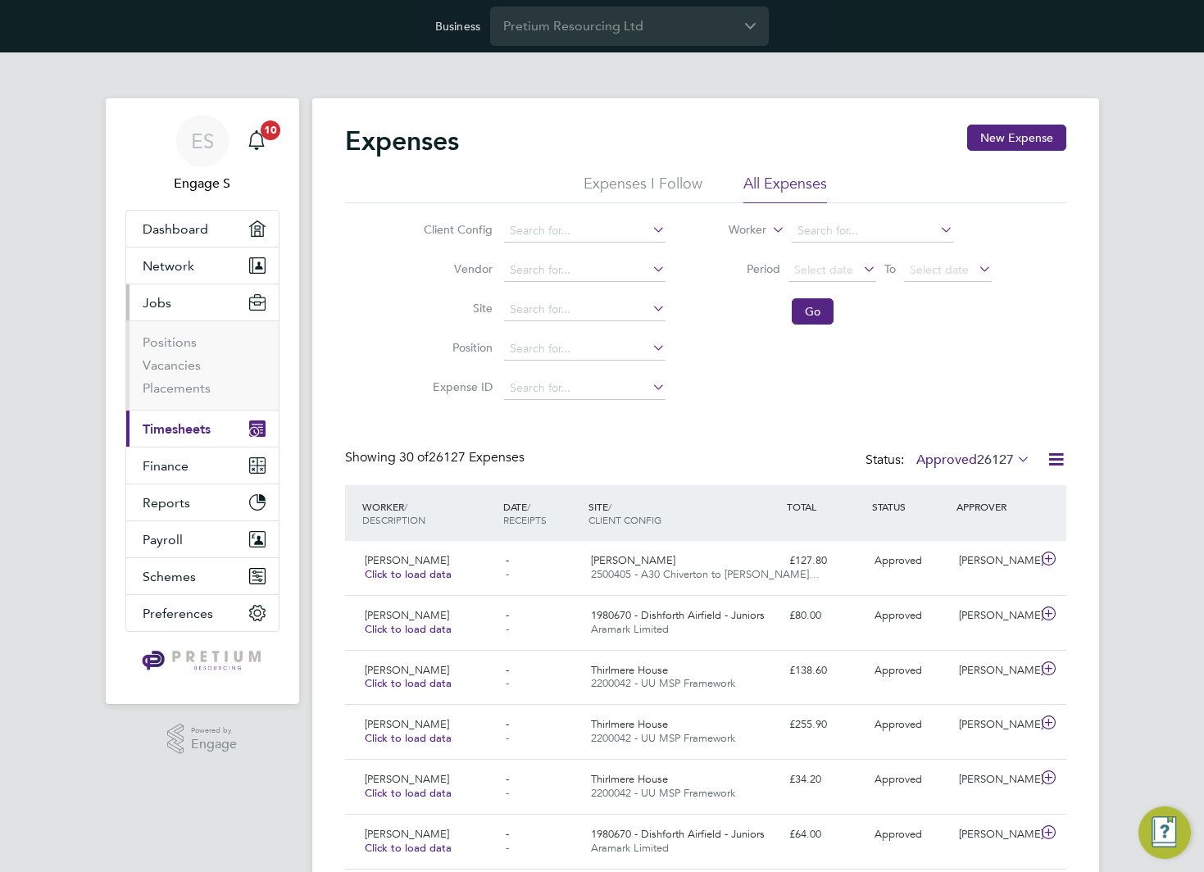
click at [181, 379] on li "Vacancies" at bounding box center [204, 368] width 123 height 23
drag, startPoint x: 175, startPoint y: 384, endPoint x: 194, endPoint y: 377, distance: 21.0
click at [175, 384] on link "Placements" at bounding box center [177, 388] width 68 height 16
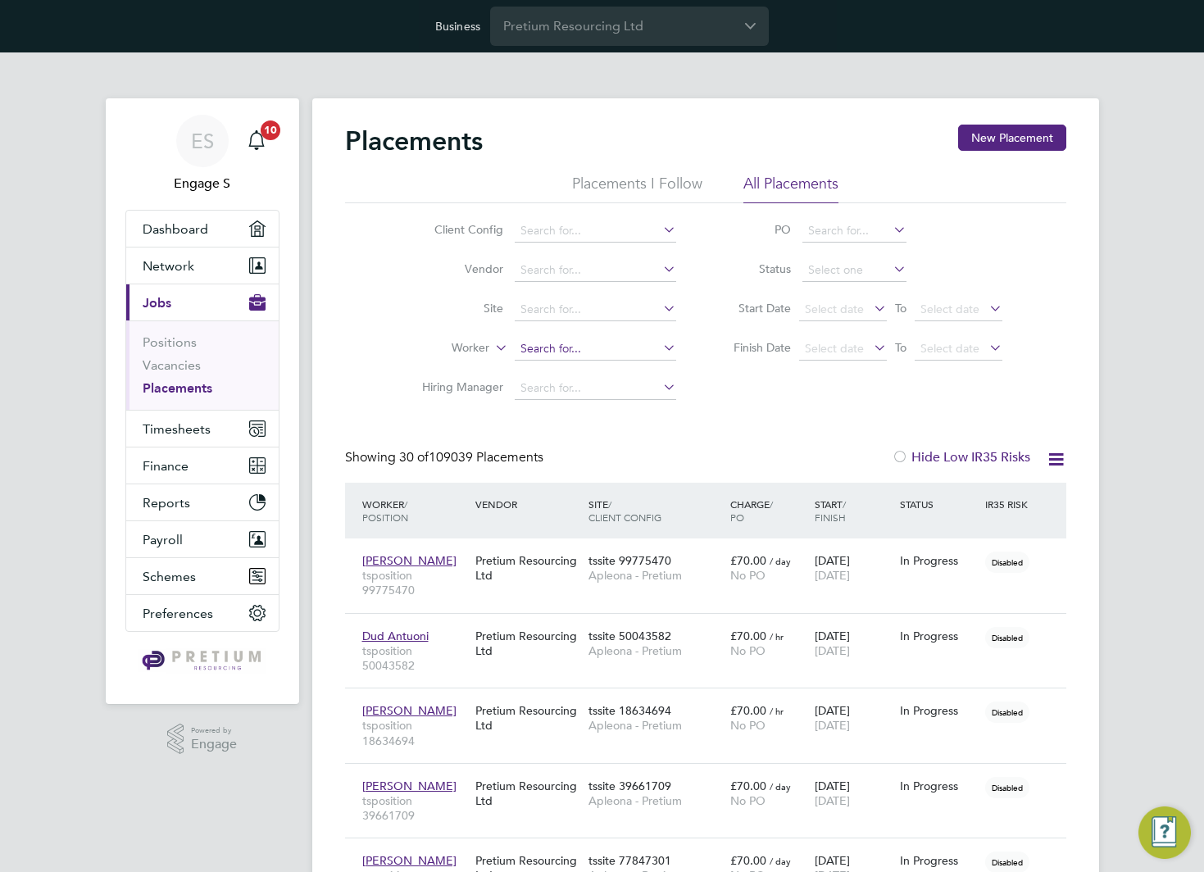
click at [619, 350] on input at bounding box center [595, 349] width 161 height 23
type input "u"
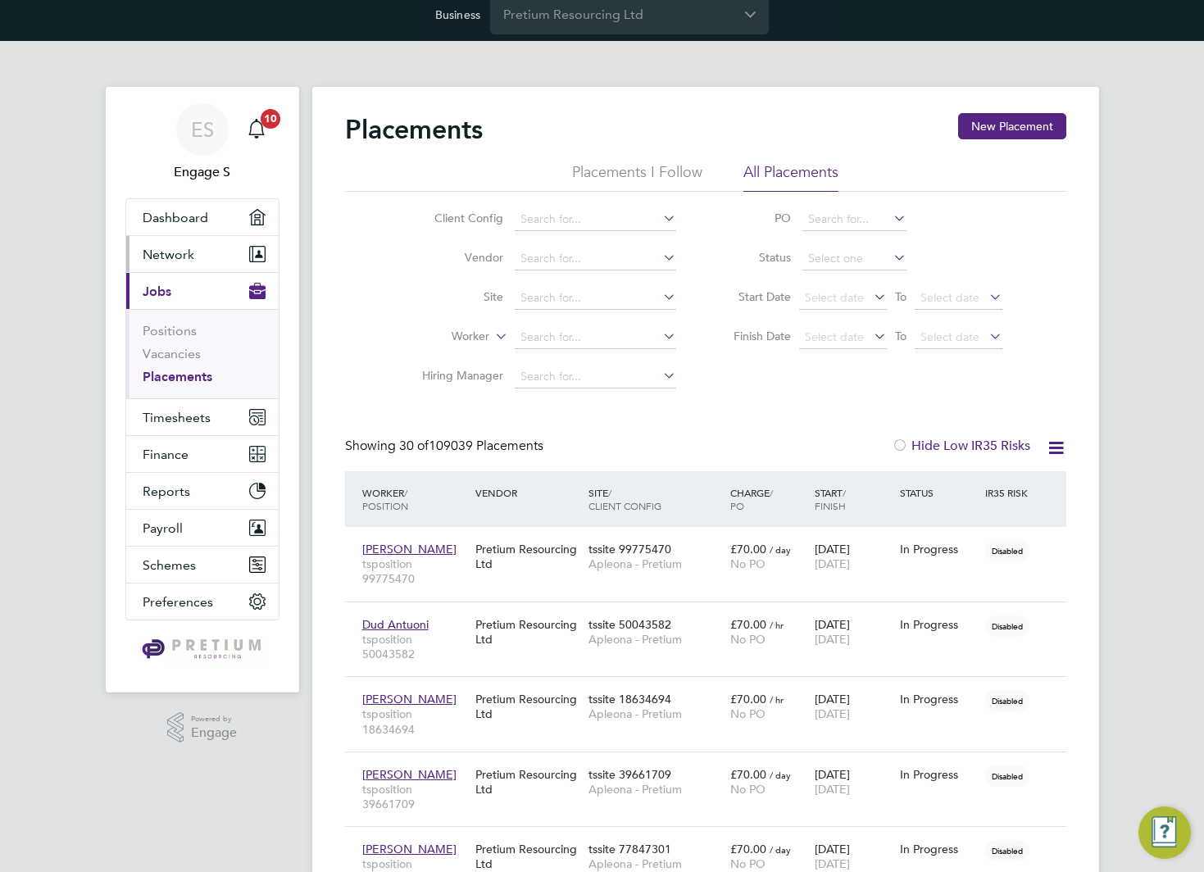
scroll to position [12, 0]
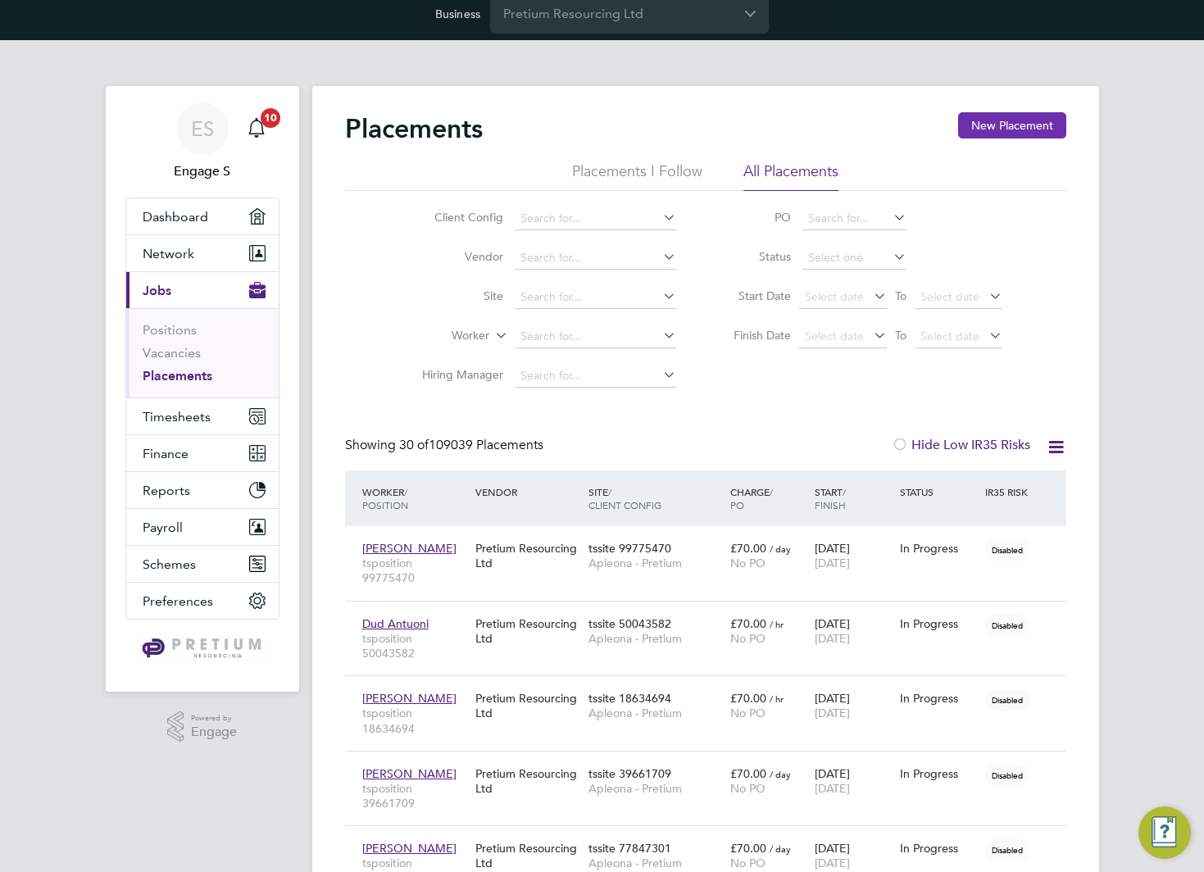
click at [991, 122] on button "New Placement" at bounding box center [1012, 125] width 108 height 26
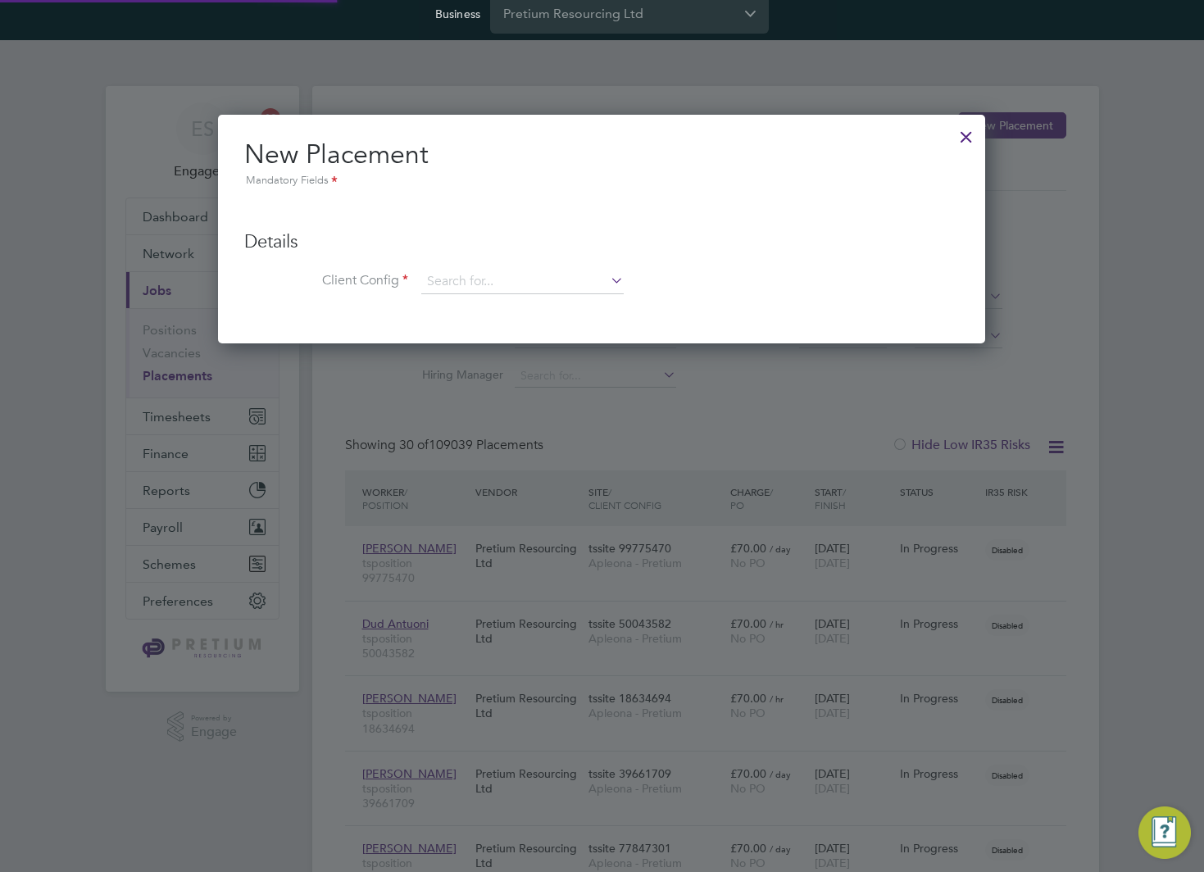
scroll to position [230, 768]
click at [607, 284] on icon at bounding box center [607, 280] width 0 height 23
click at [558, 283] on input at bounding box center [522, 282] width 202 height 25
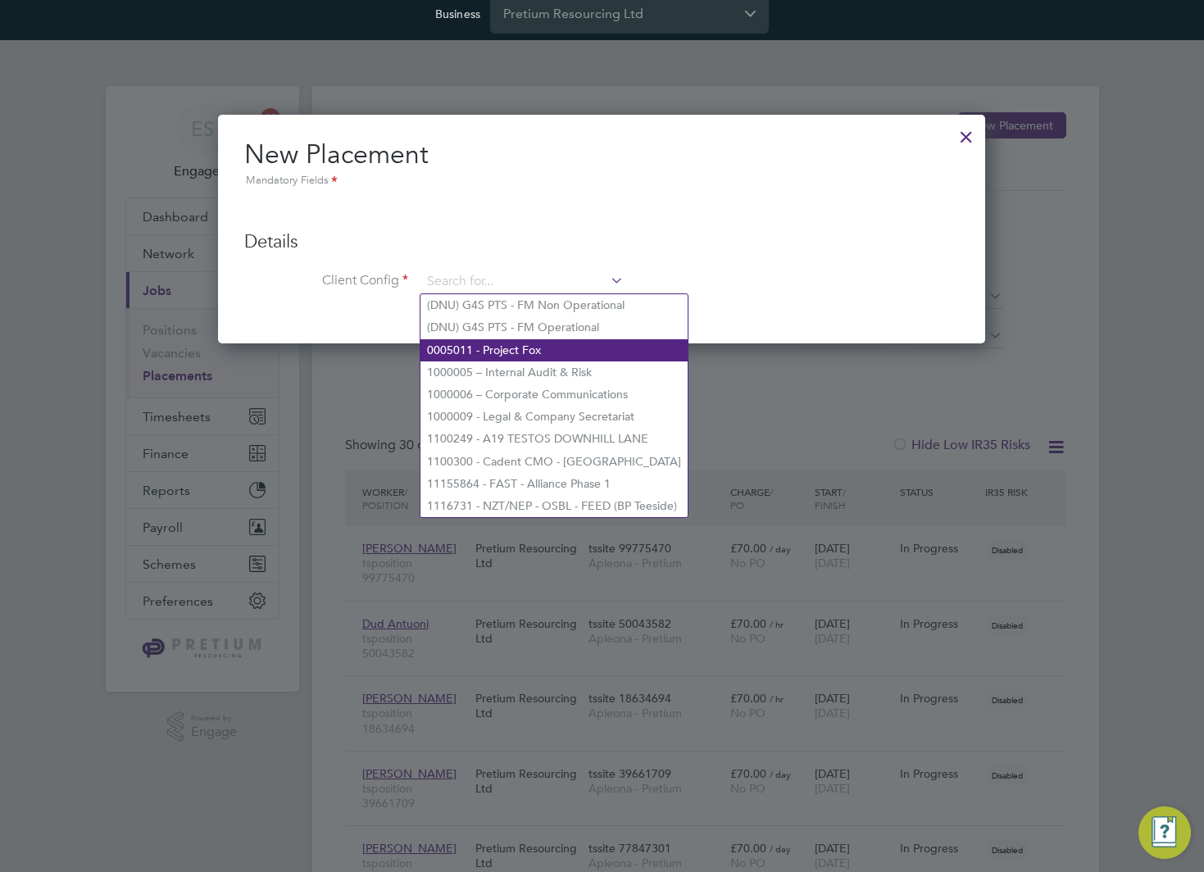
click at [572, 347] on li "0005011 - Project Fox" at bounding box center [553, 350] width 267 height 22
type input "0005011 - Project Fox"
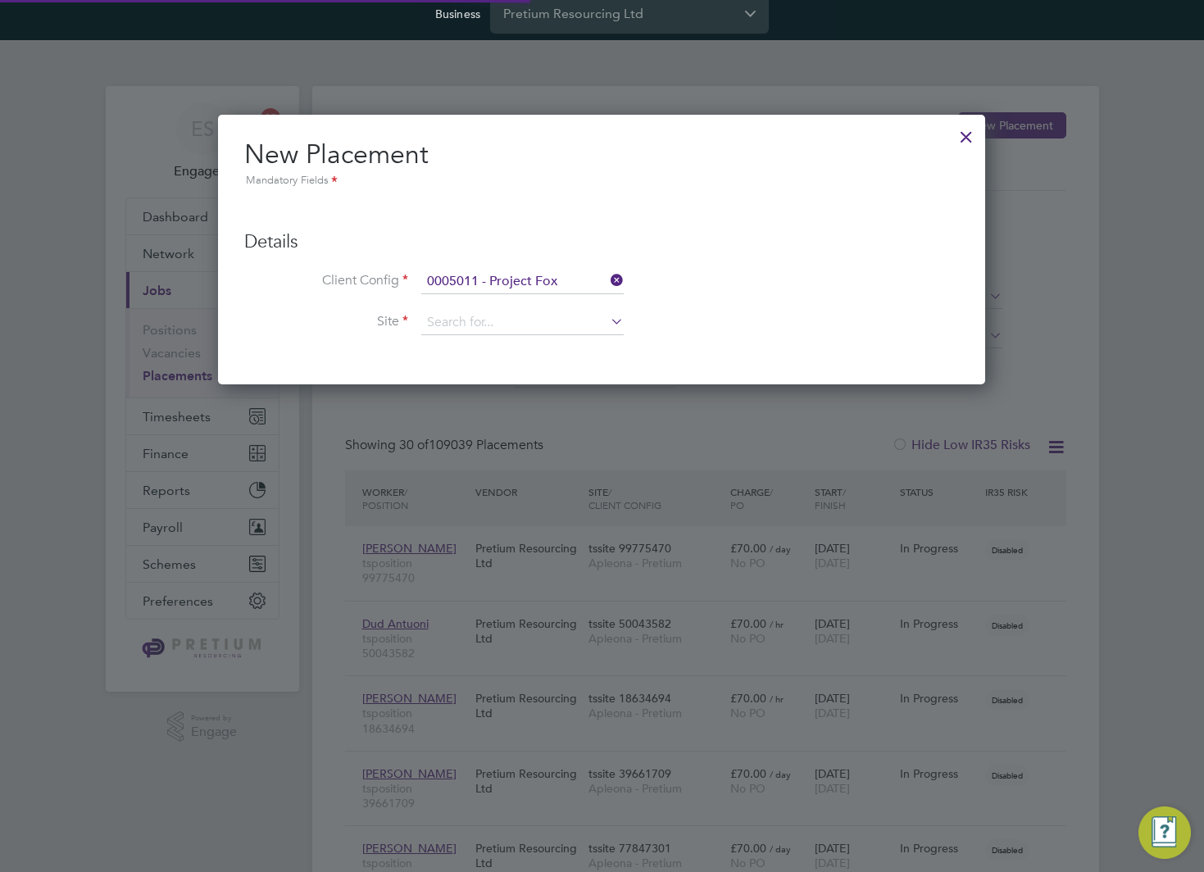
scroll to position [271, 768]
click at [533, 322] on input at bounding box center [522, 323] width 202 height 25
type input "u"
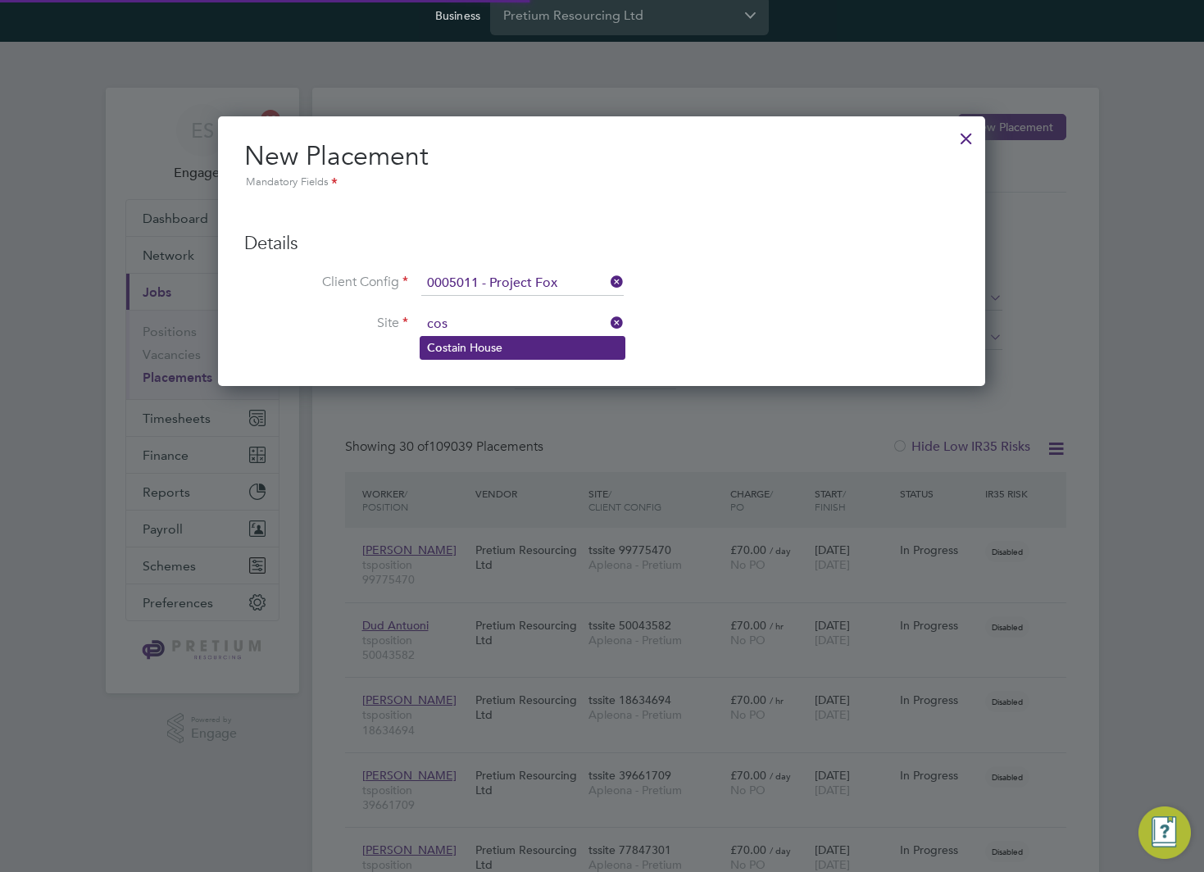
click at [525, 341] on li "Co stain House" at bounding box center [522, 348] width 204 height 22
type input "[GEOGRAPHIC_DATA]"
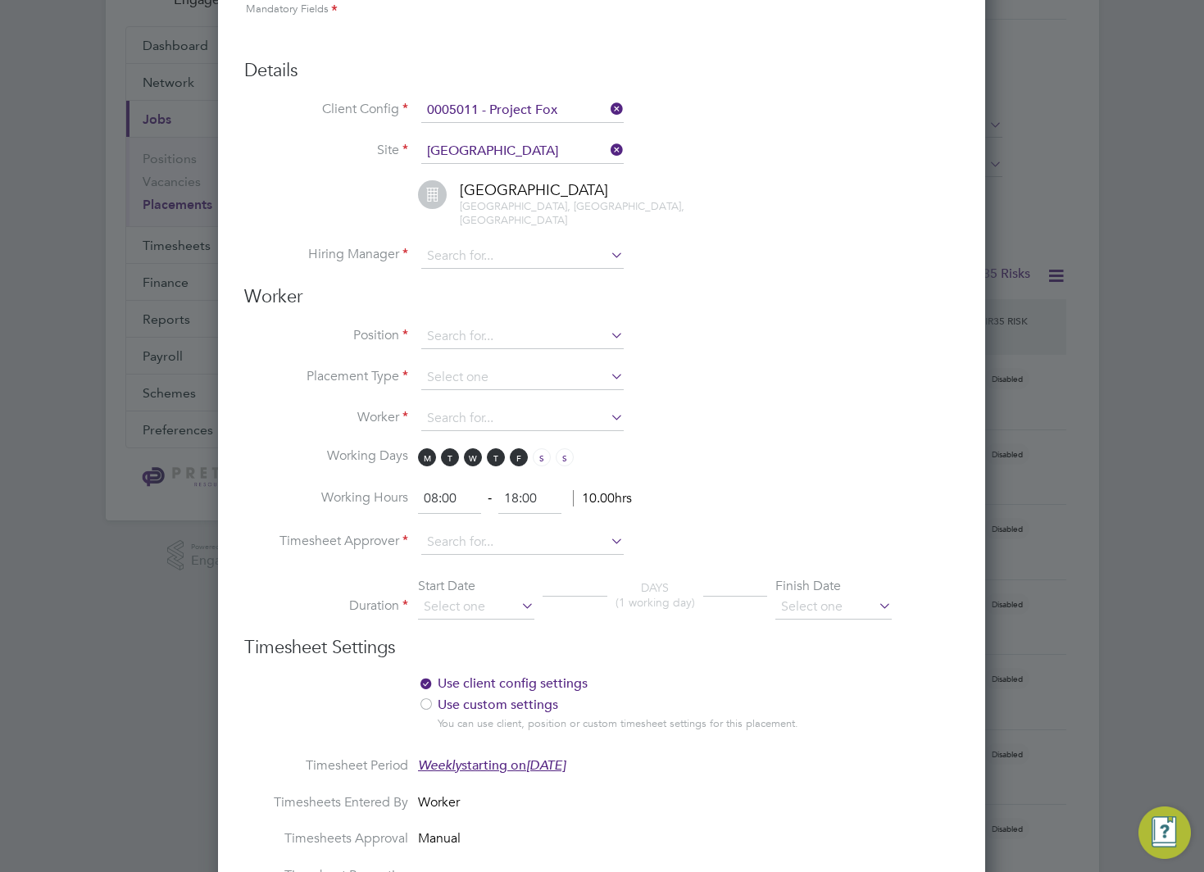
scroll to position [332, 0]
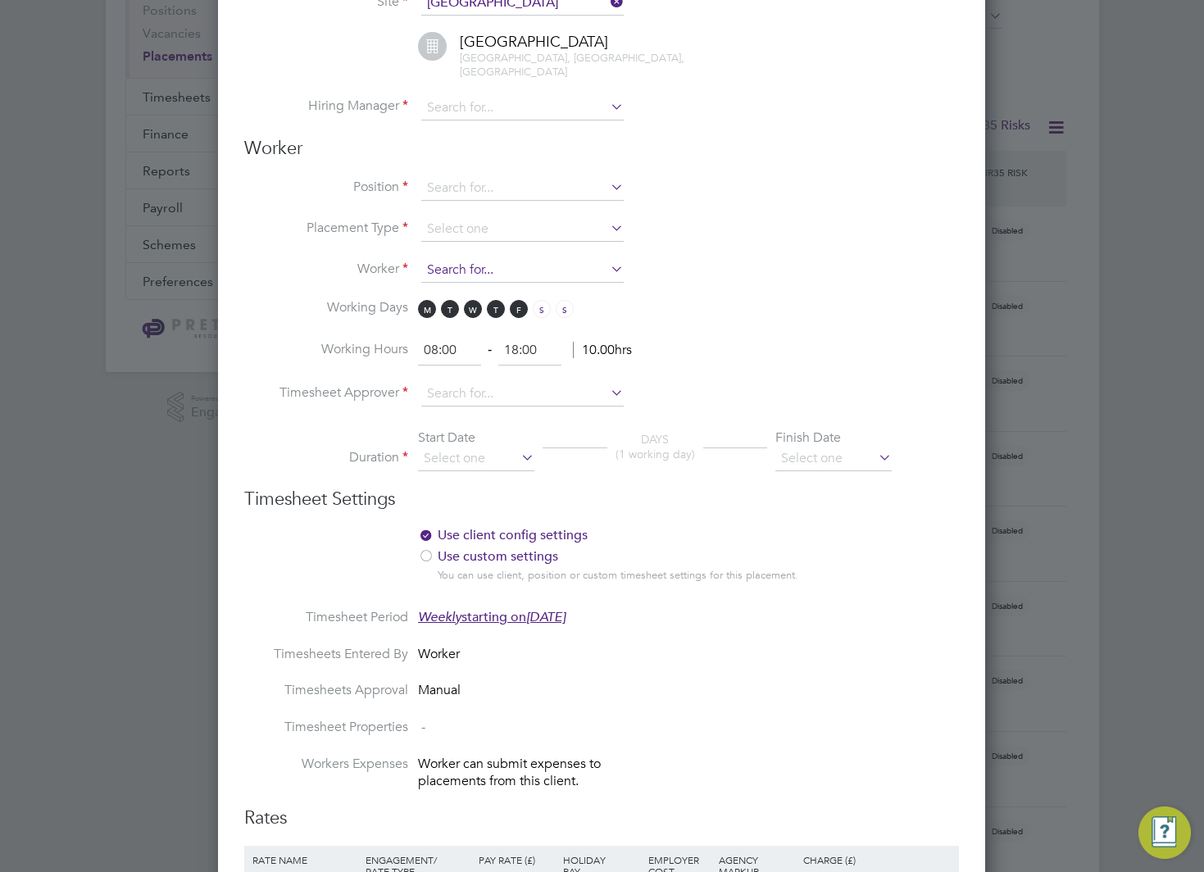
click at [584, 271] on input at bounding box center [522, 270] width 202 height 25
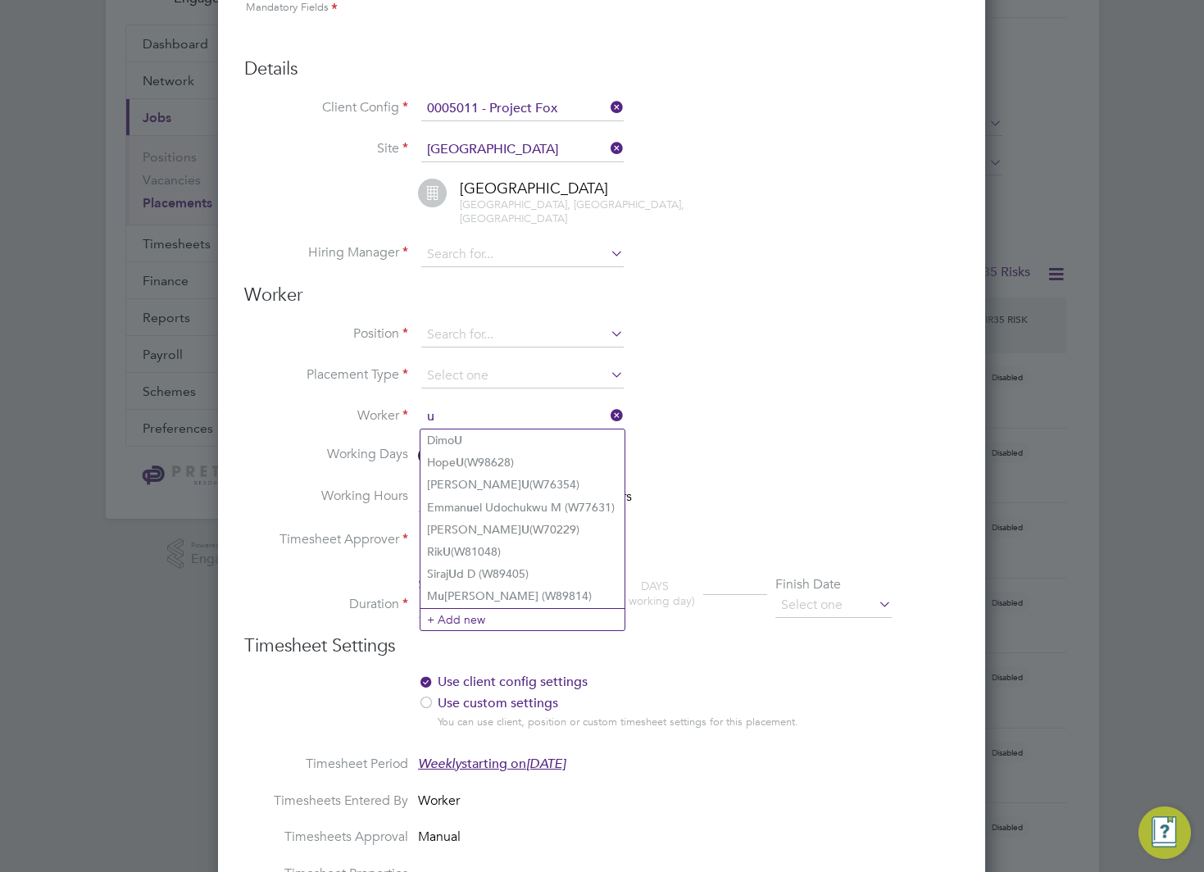
scroll to position [0, 0]
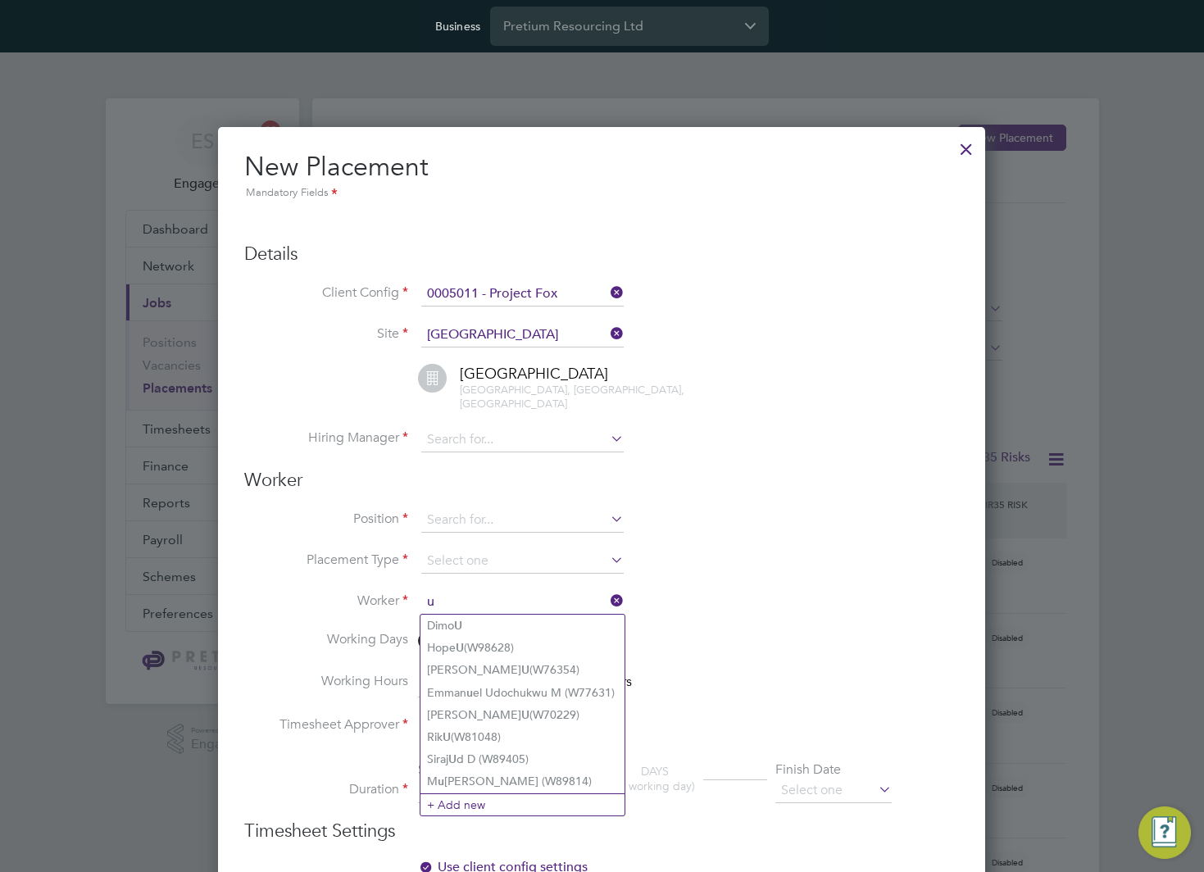
type input "u"
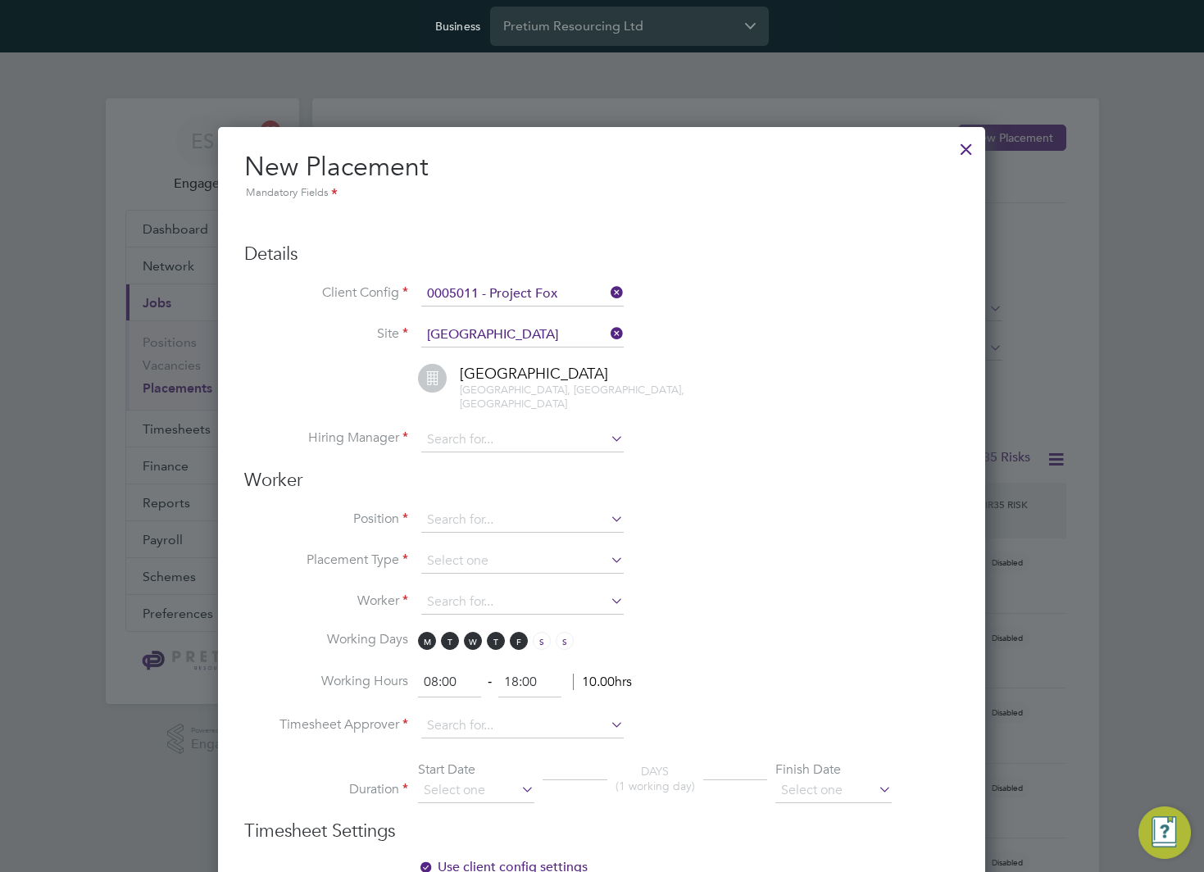
click at [972, 149] on div at bounding box center [965, 144] width 29 height 29
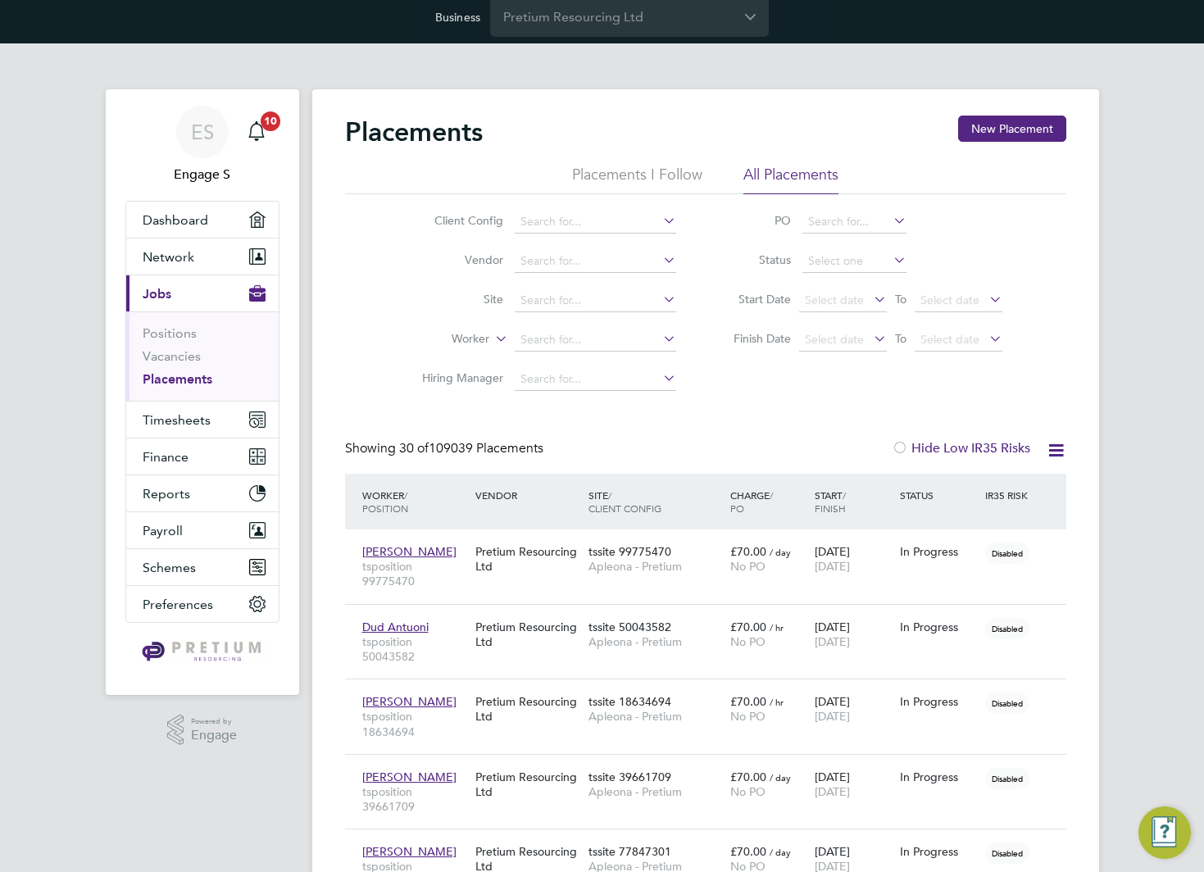
scroll to position [12, 0]
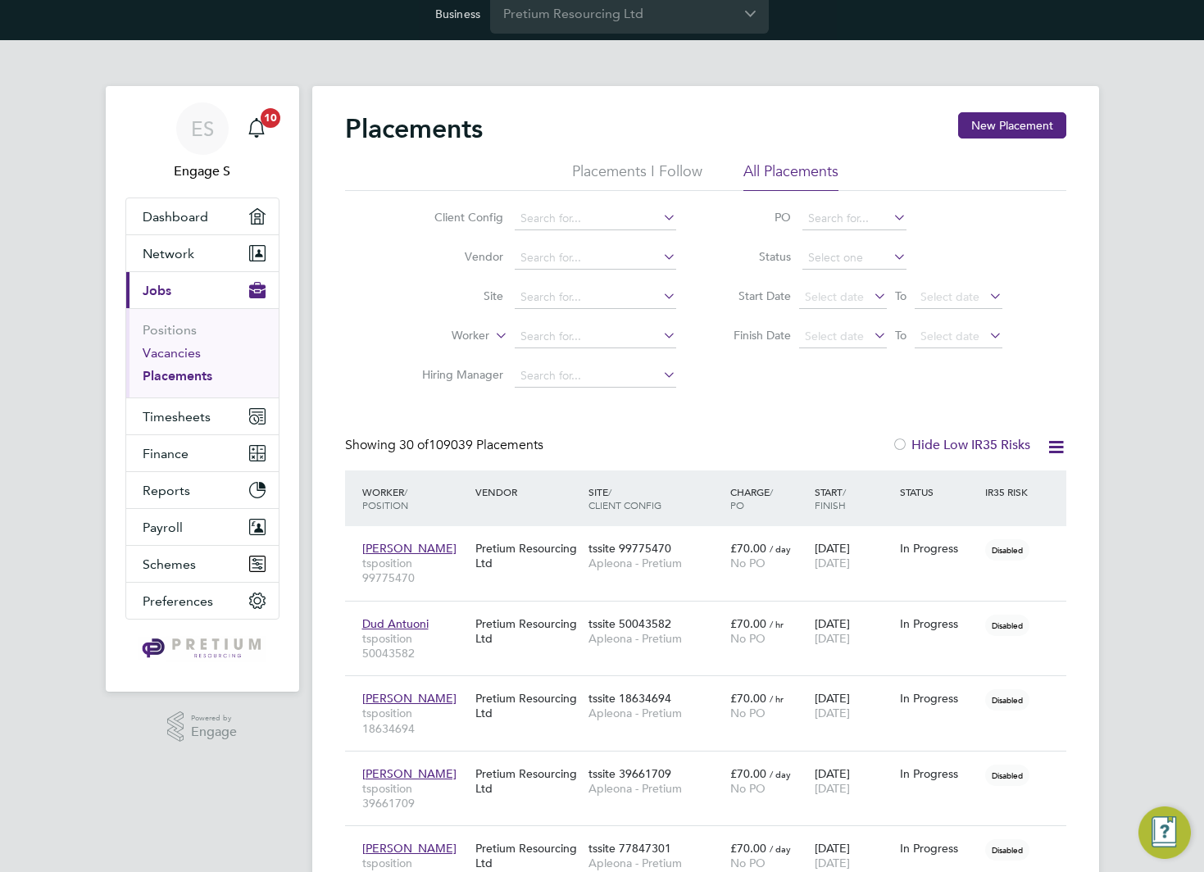
click at [191, 351] on link "Vacancies" at bounding box center [172, 353] width 58 height 16
